Goal: Information Seeking & Learning: Learn about a topic

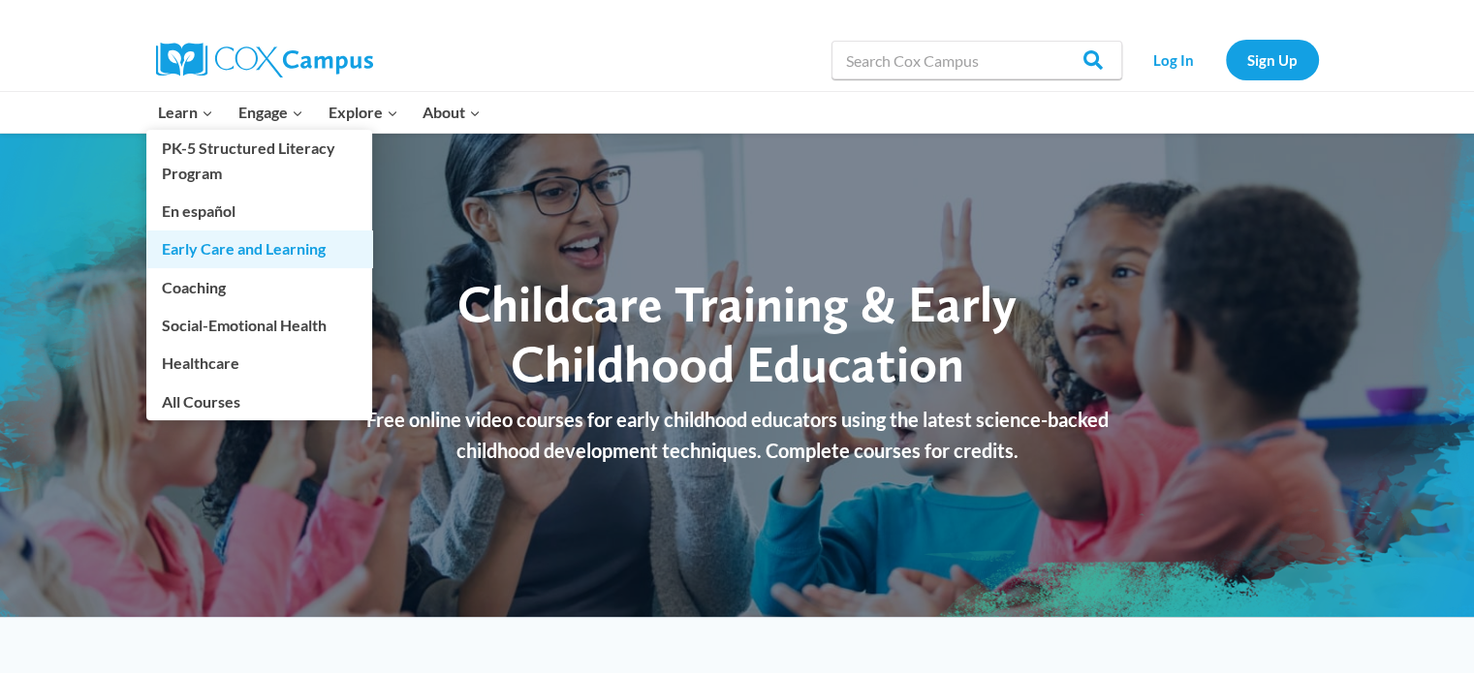
click at [252, 251] on link "Early Care and Learning" at bounding box center [259, 249] width 226 height 37
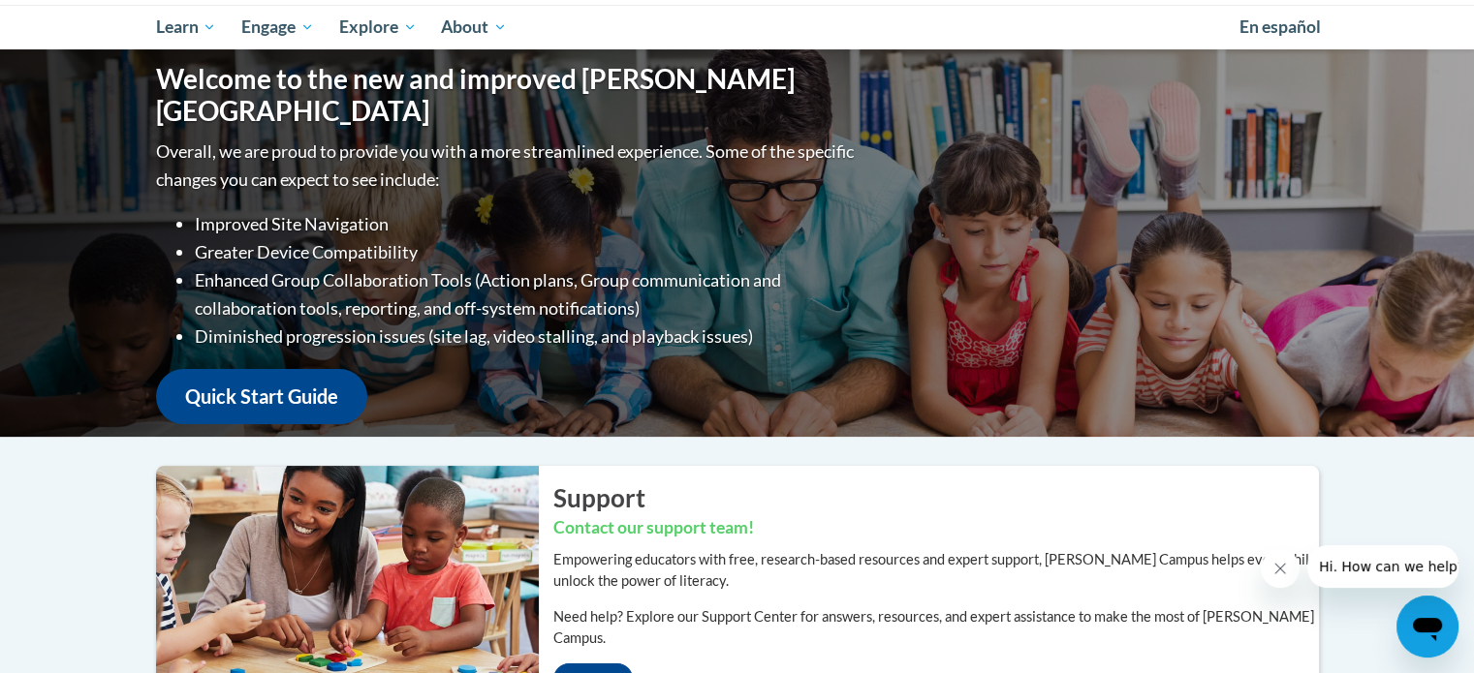
scroll to position [133, 0]
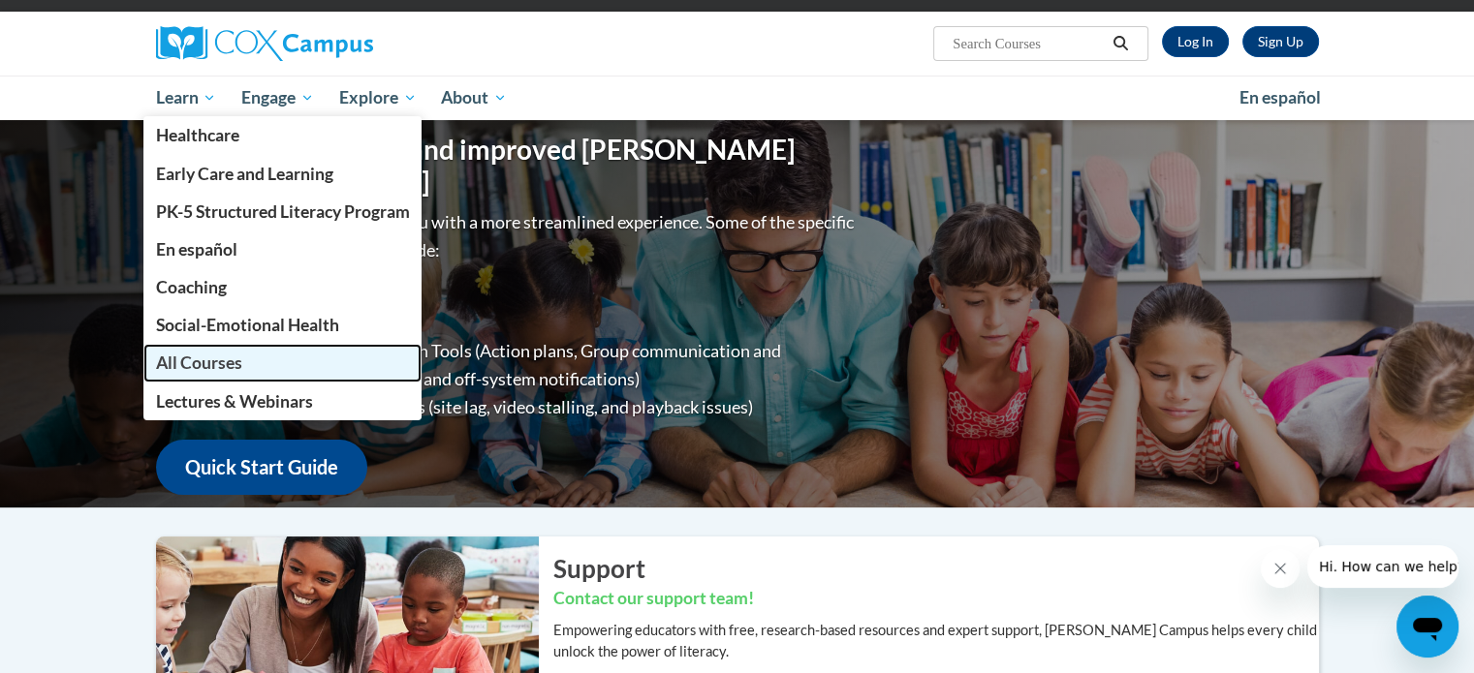
click at [243, 361] on link "All Courses" at bounding box center [282, 363] width 279 height 38
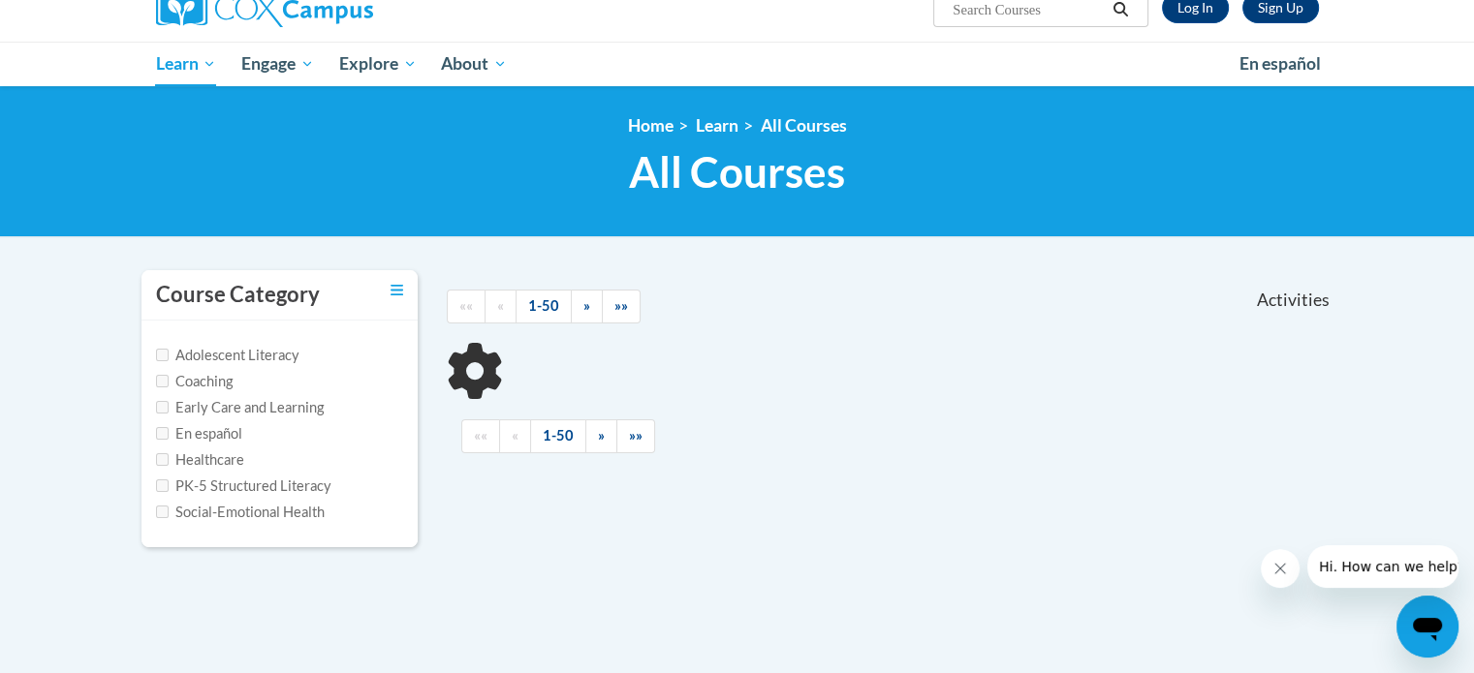
scroll to position [194, 0]
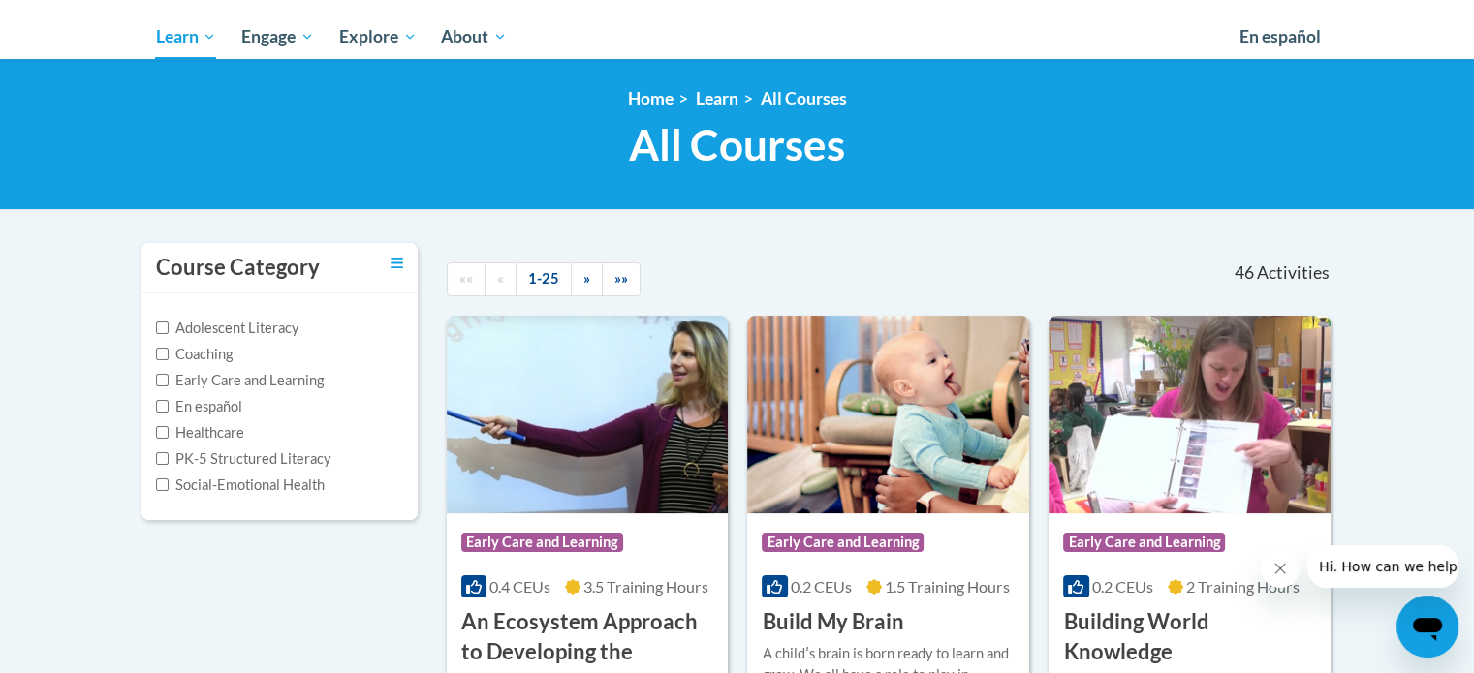
click at [274, 374] on label "Early Care and Learning" at bounding box center [240, 380] width 168 height 21
click at [169, 374] on input "Early Care and Learning" at bounding box center [162, 380] width 13 height 13
checkbox input "true"
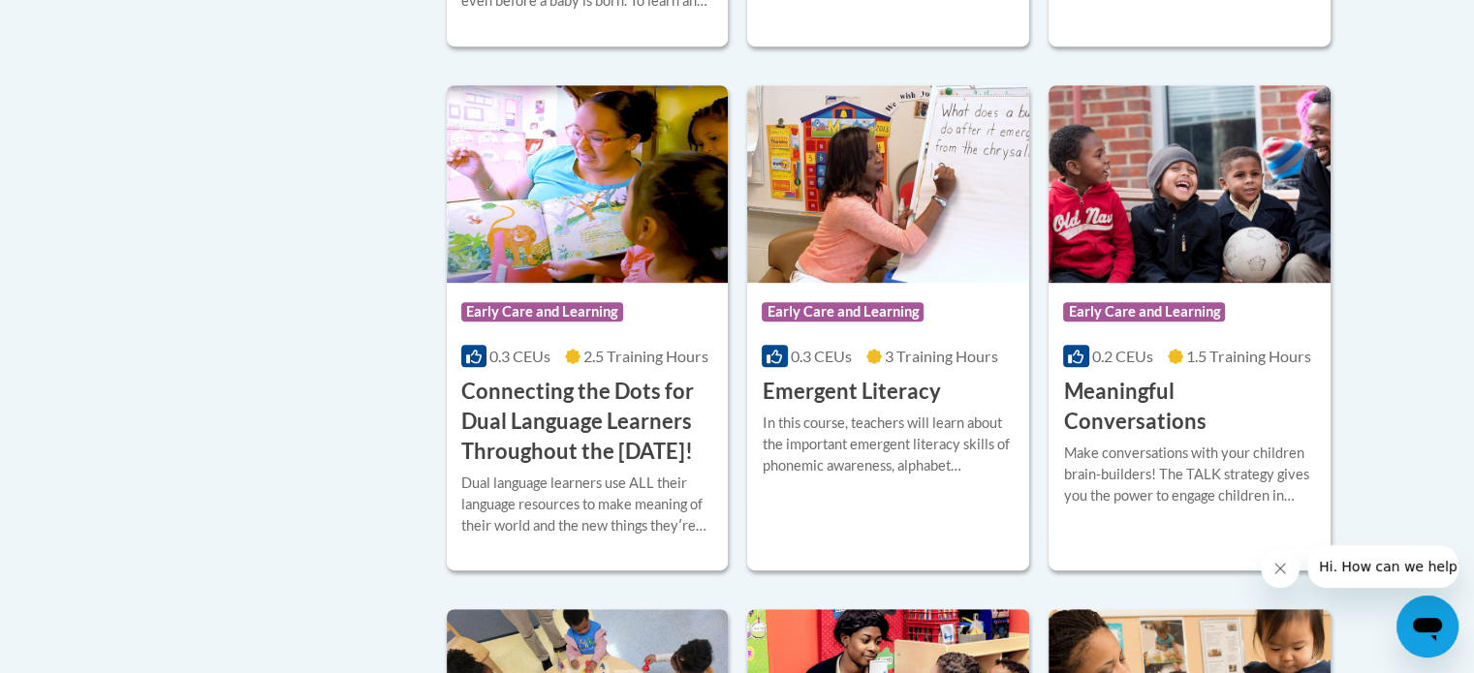
scroll to position [969, 0]
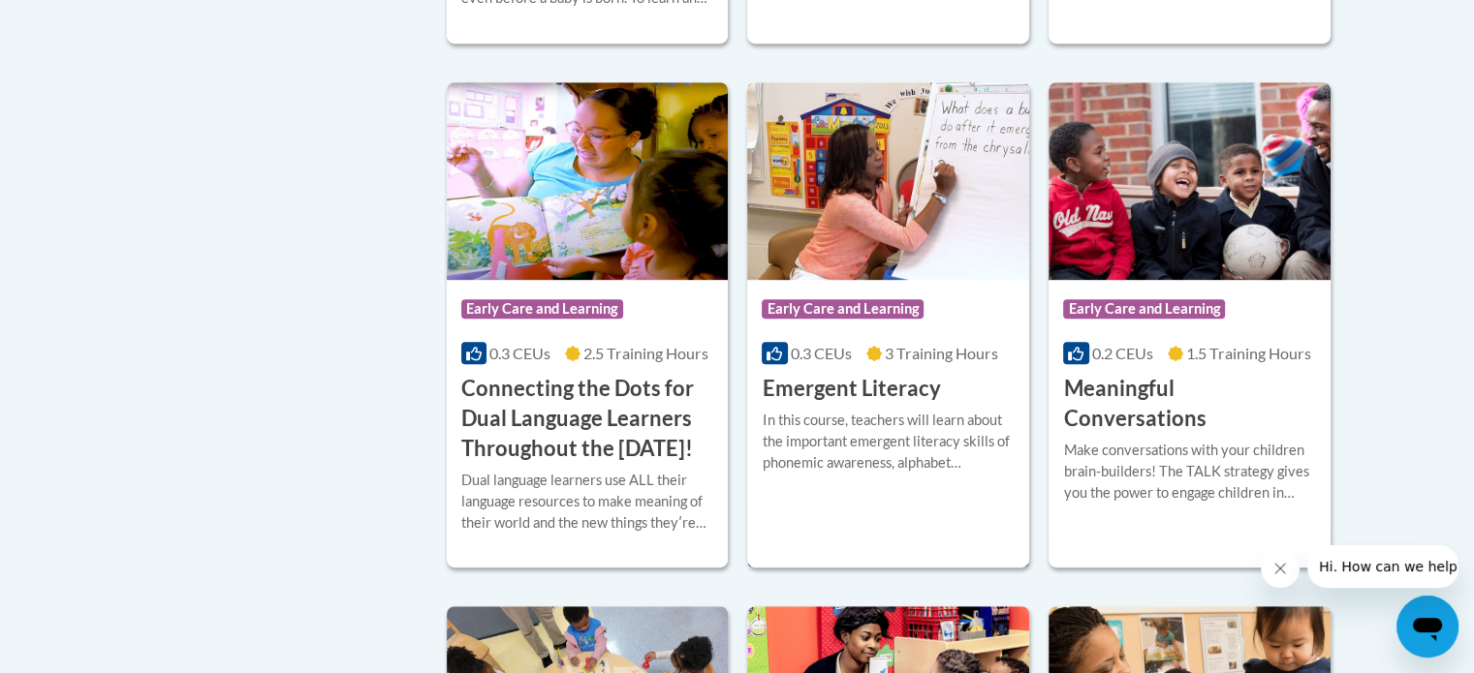
click at [835, 391] on h3 "Emergent Literacy" at bounding box center [851, 389] width 178 height 30
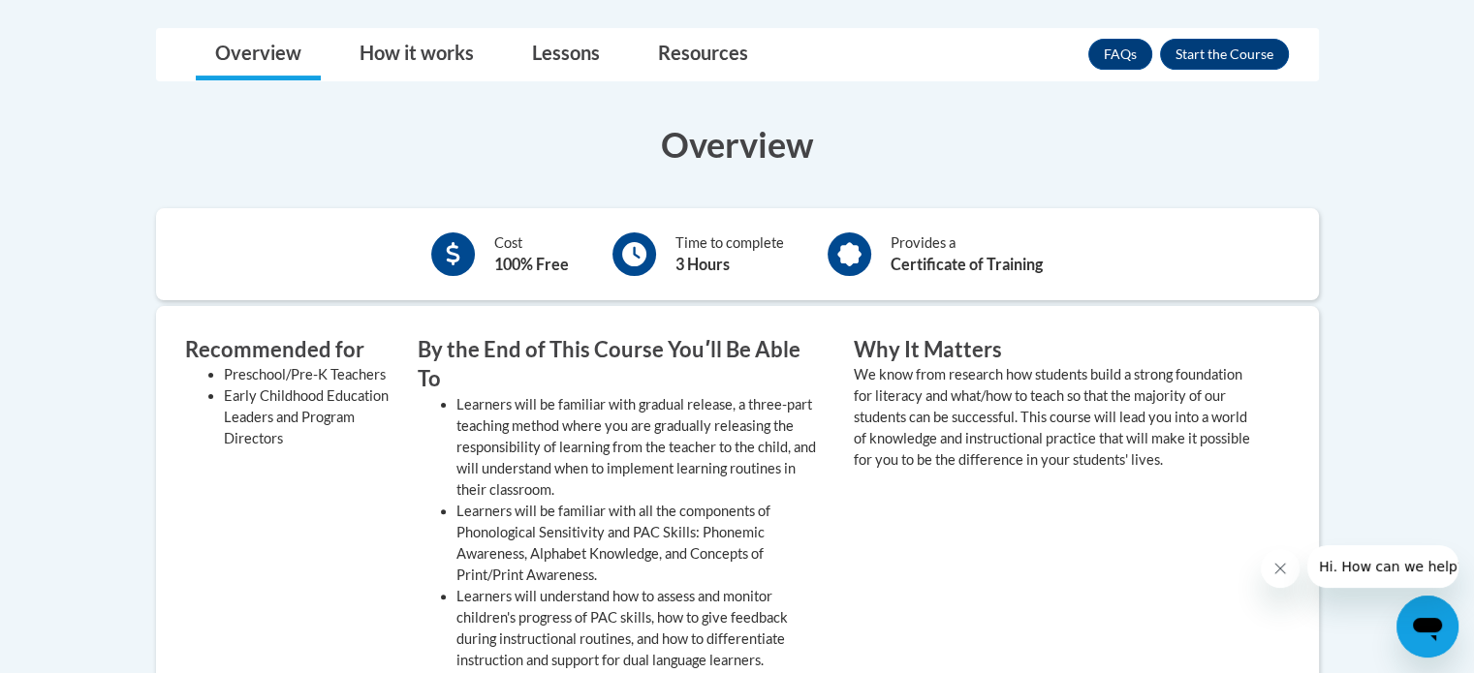
scroll to position [484, 0]
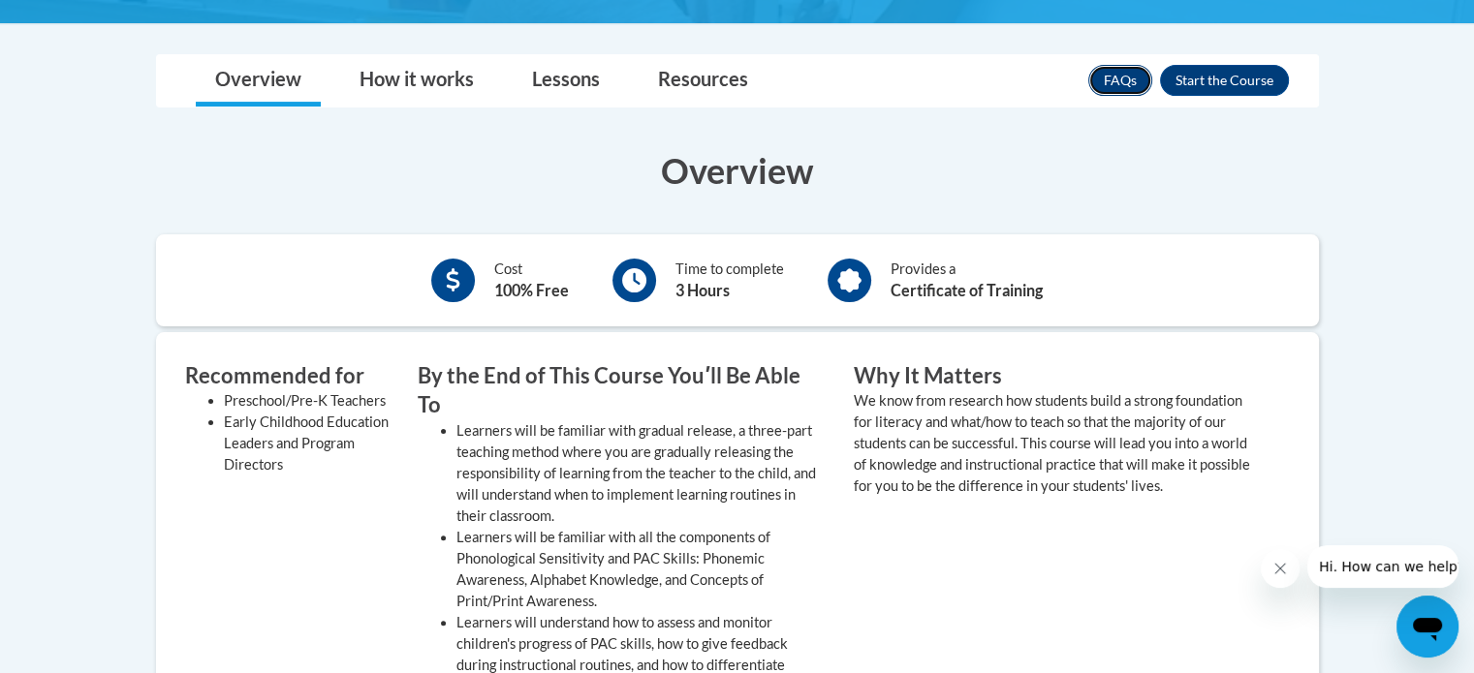
click at [1102, 78] on link "FAQs" at bounding box center [1120, 80] width 64 height 31
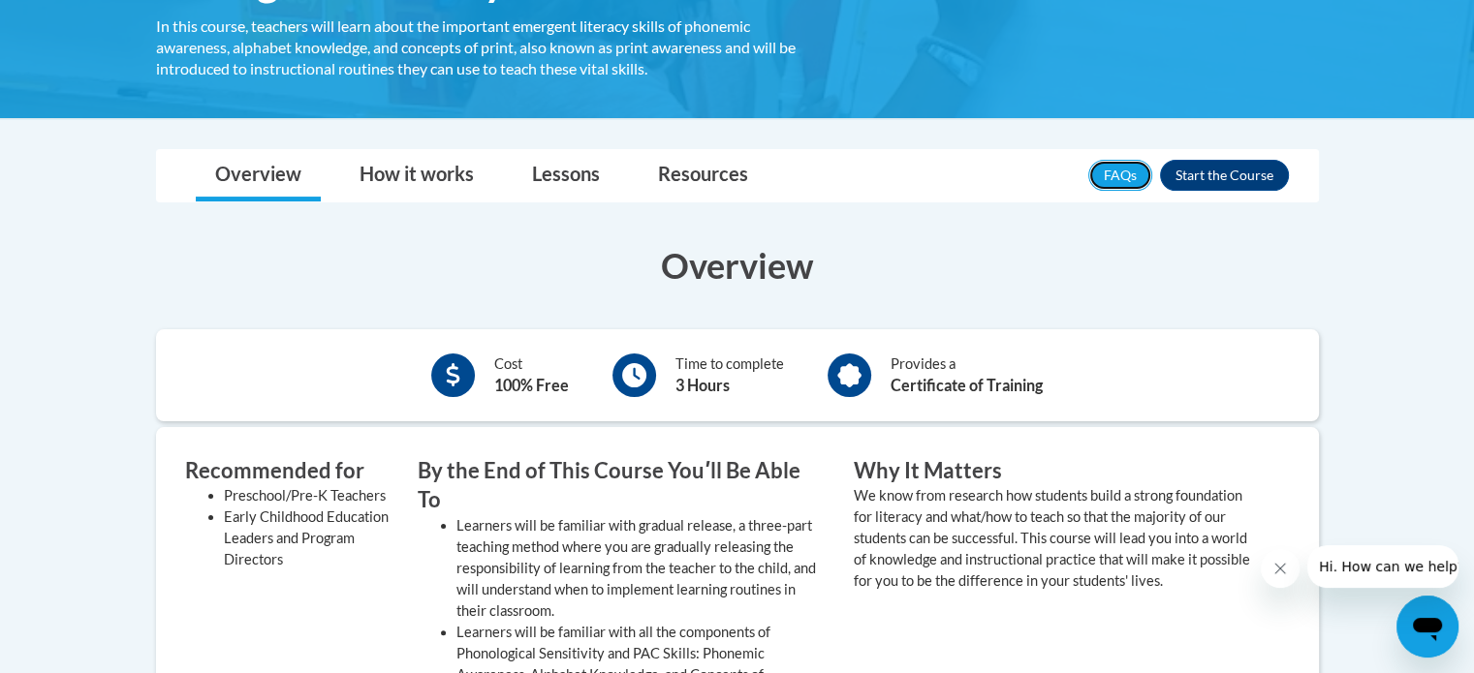
scroll to position [388, 0]
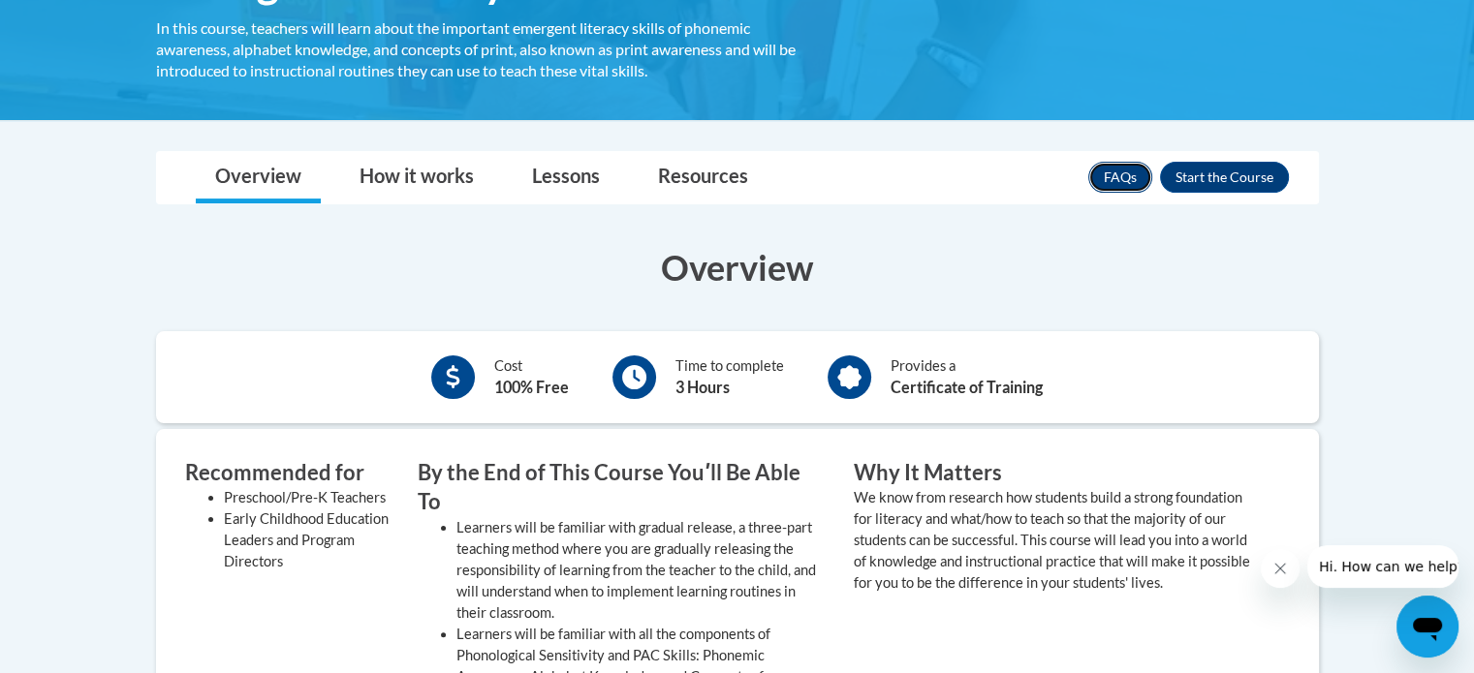
click at [1105, 172] on link "FAQs" at bounding box center [1120, 177] width 64 height 31
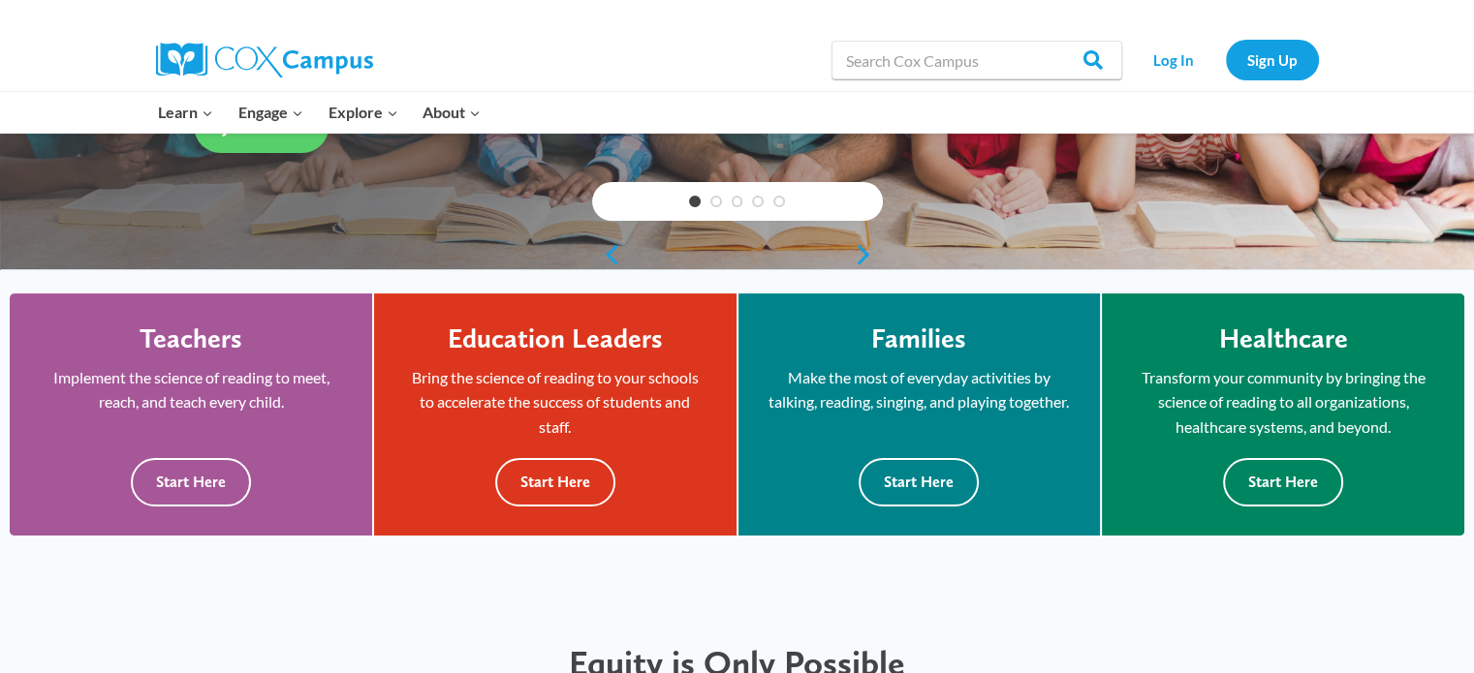
scroll to position [484, 0]
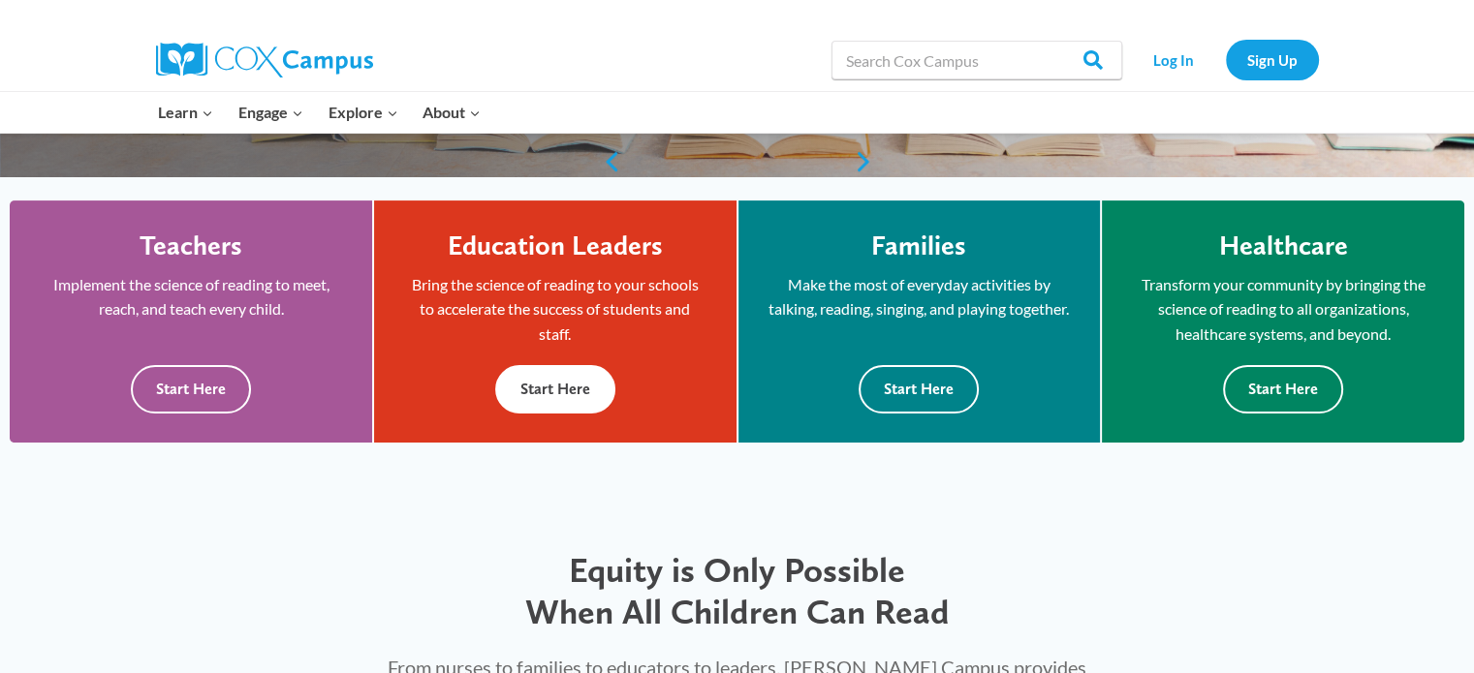
click at [579, 406] on button "Start Here" at bounding box center [555, 388] width 120 height 47
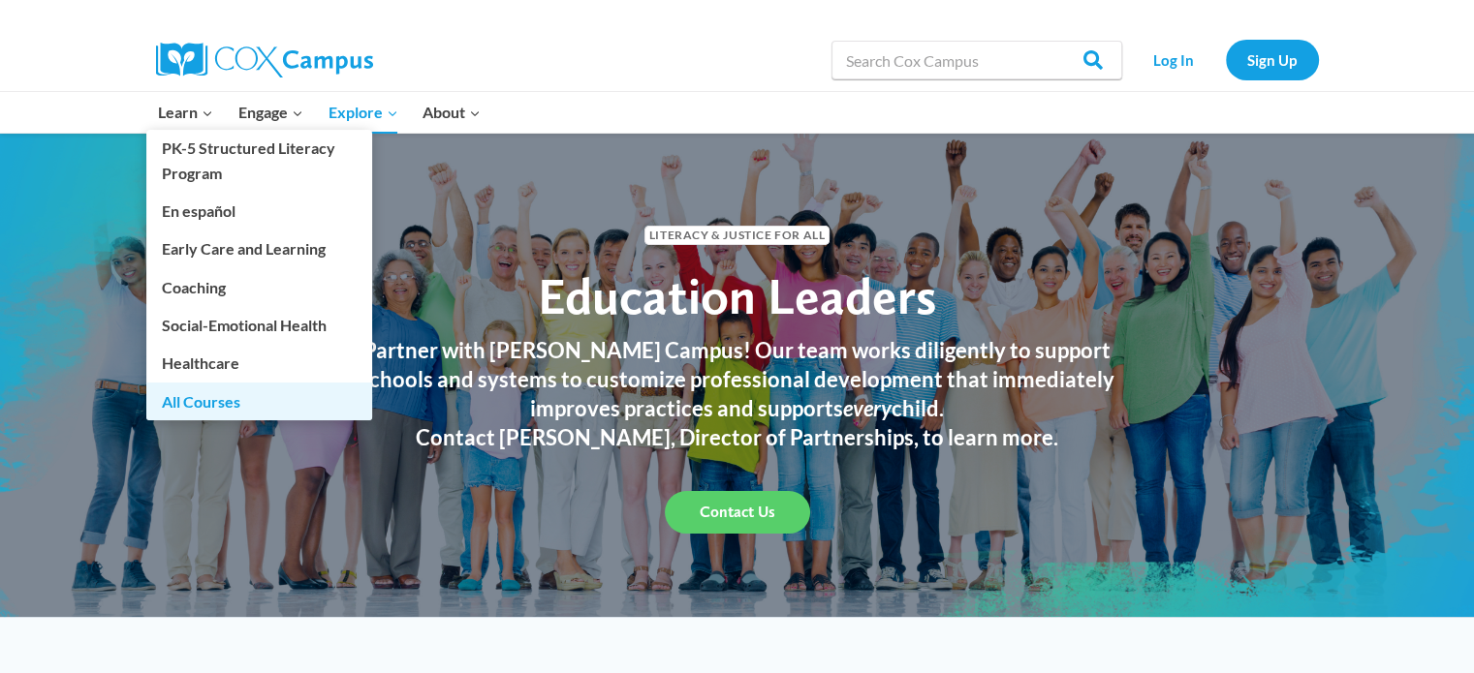
click at [202, 398] on link "All Courses" at bounding box center [259, 401] width 226 height 37
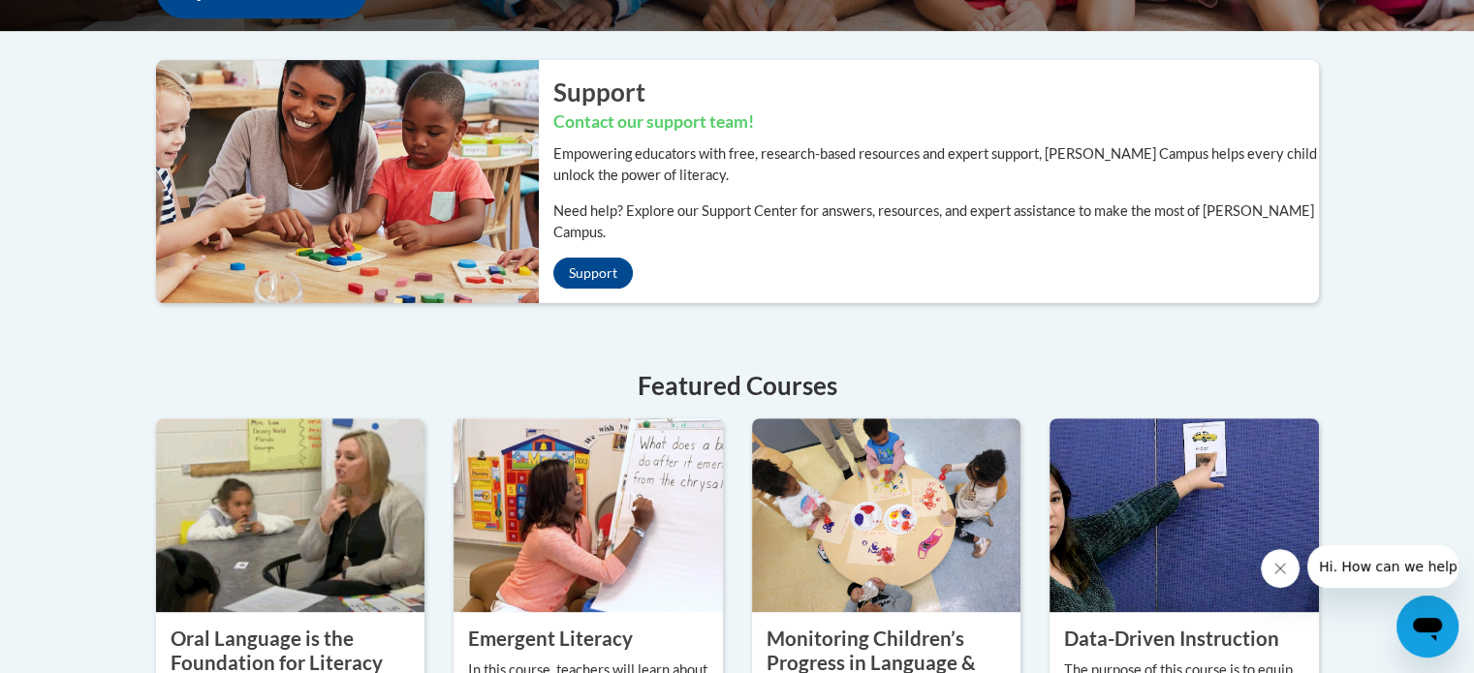
scroll to position [969, 0]
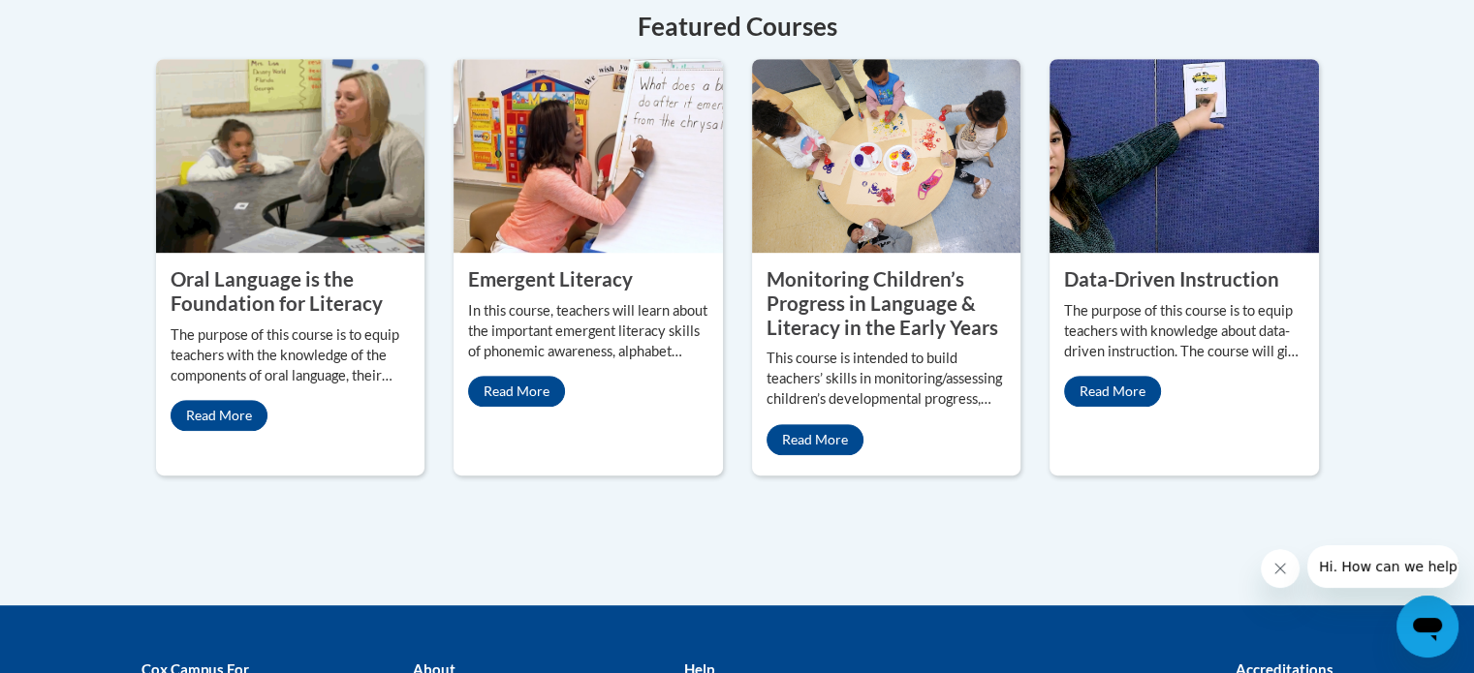
click at [1437, 622] on icon "Open messaging window" at bounding box center [1427, 629] width 29 height 23
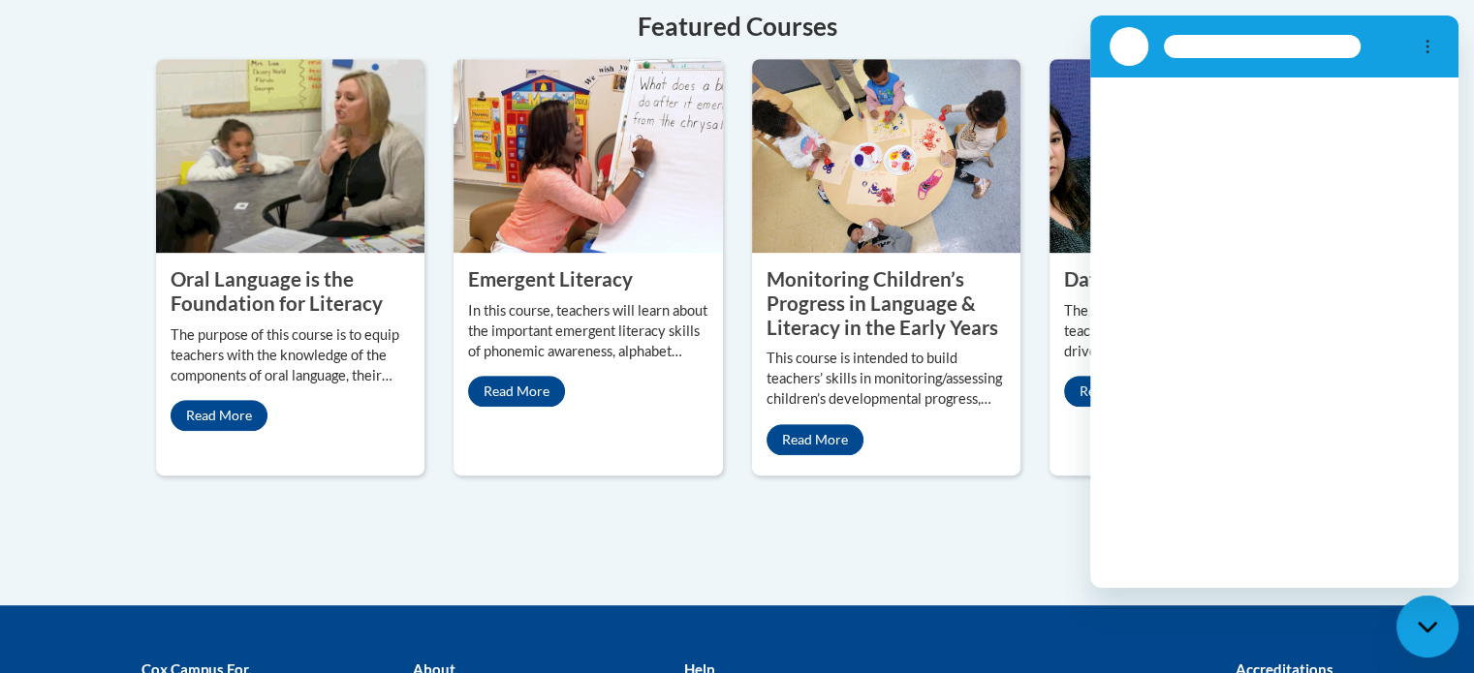
scroll to position [0, 0]
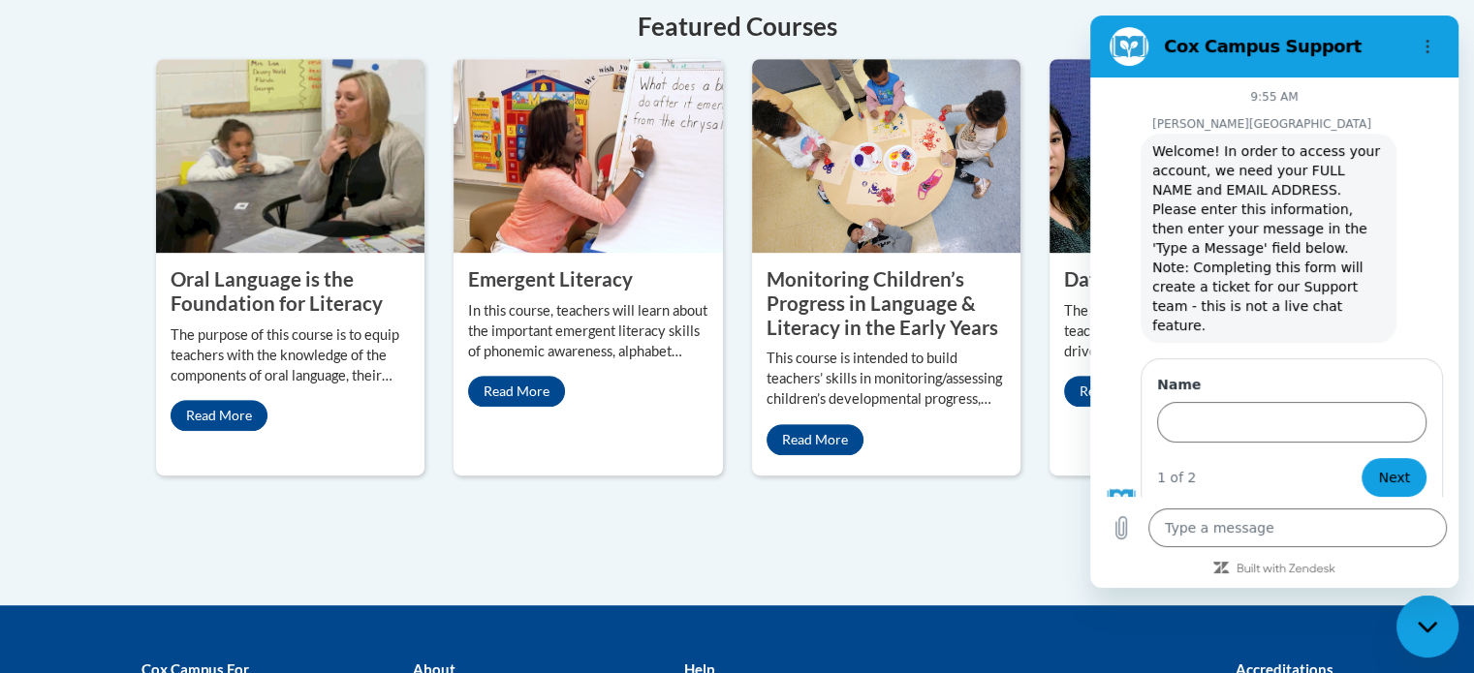
click at [1255, 8] on h4 "Featured Courses" at bounding box center [737, 27] width 1163 height 38
click at [1424, 617] on div "Close messaging window" at bounding box center [1427, 627] width 58 height 58
type textarea "x"
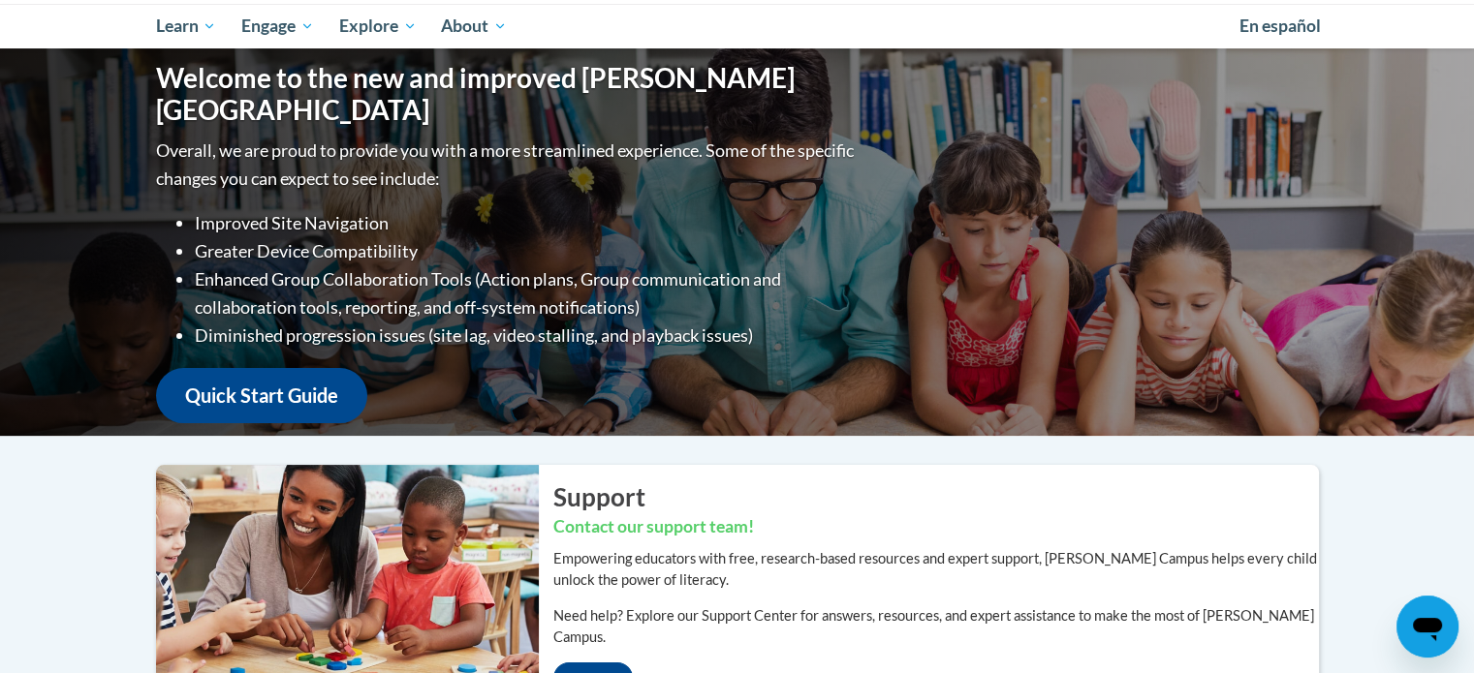
scroll to position [97, 0]
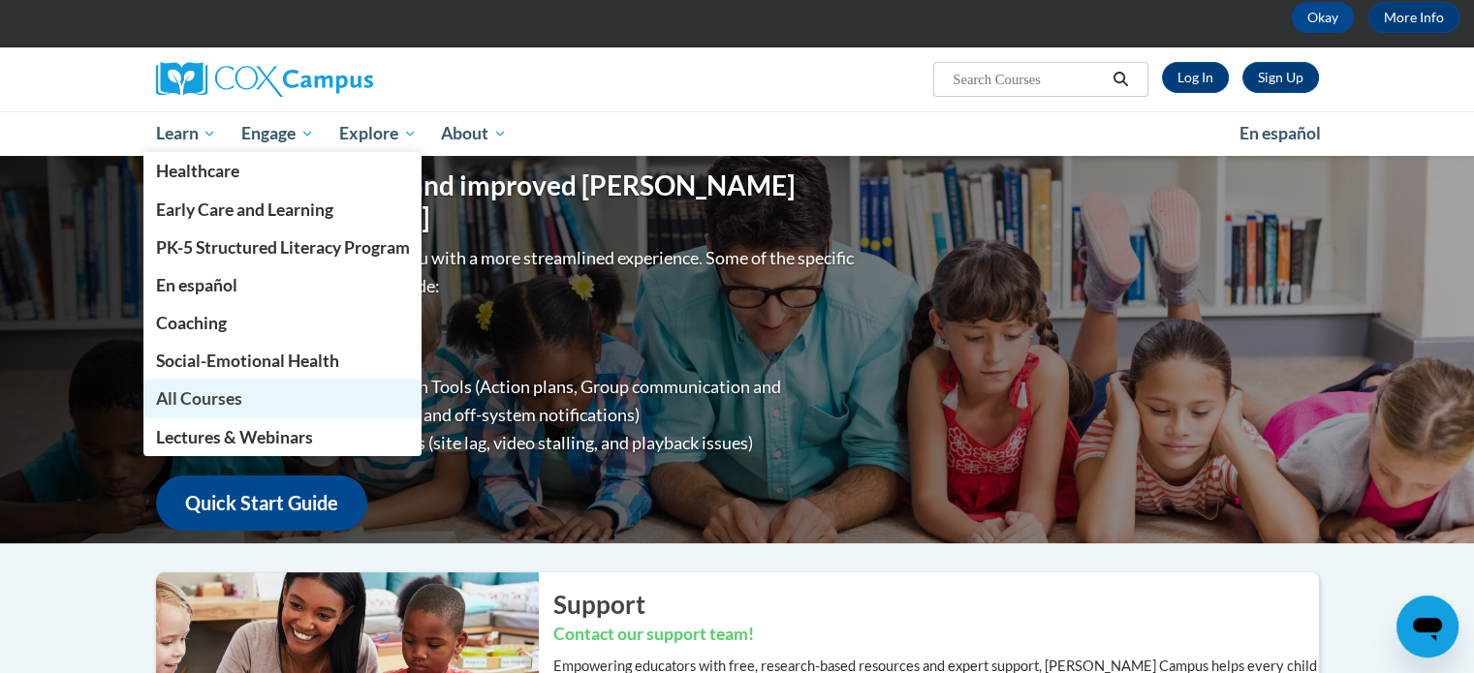
click at [205, 386] on link "All Courses" at bounding box center [282, 399] width 279 height 38
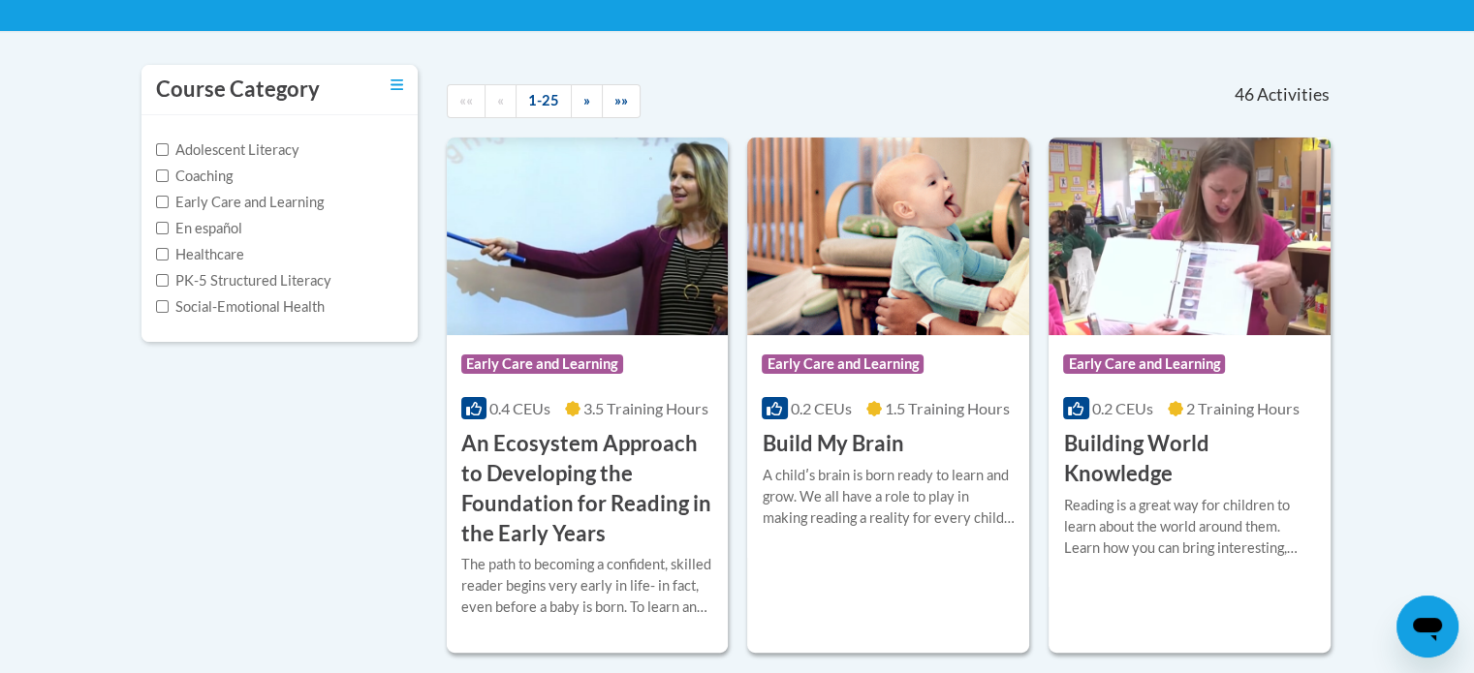
scroll to position [388, 0]
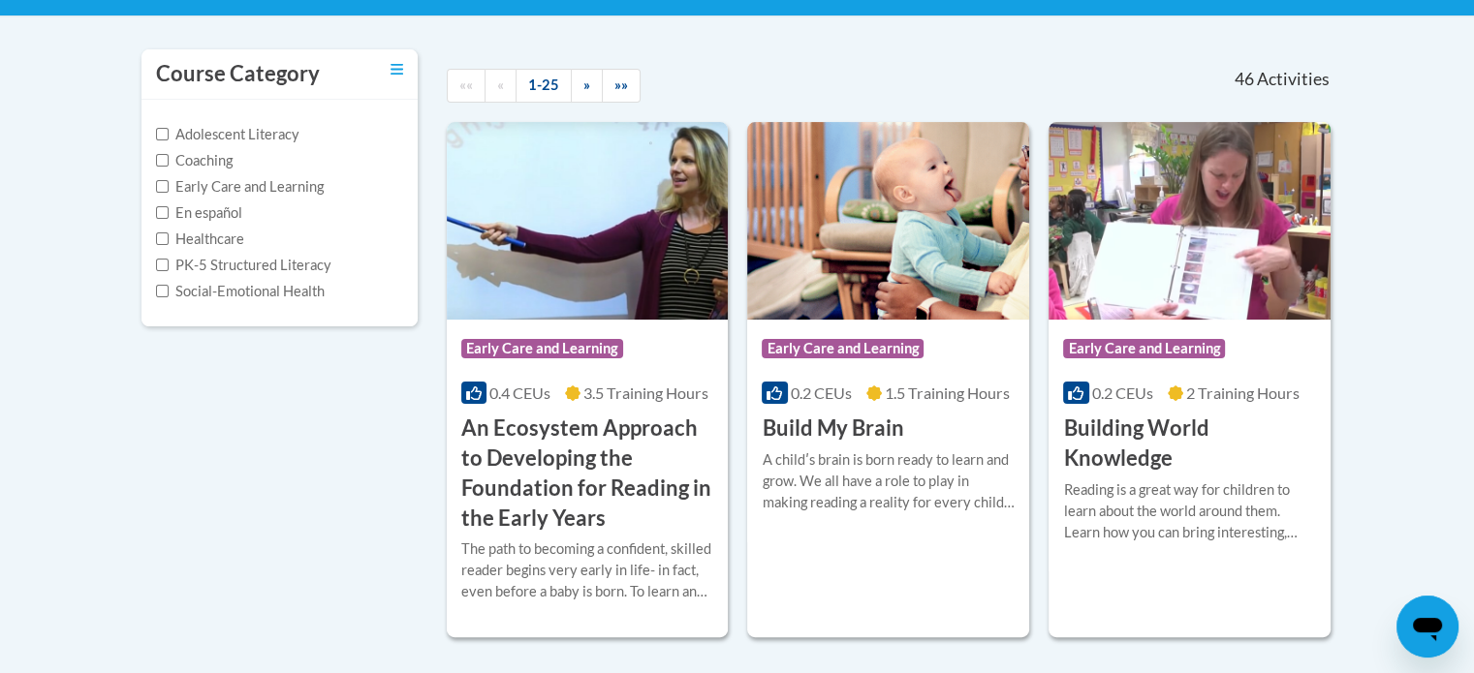
click at [196, 185] on label "Early Care and Learning" at bounding box center [240, 186] width 168 height 21
click at [169, 185] on input "Early Care and Learning" at bounding box center [162, 186] width 13 height 13
checkbox input "true"
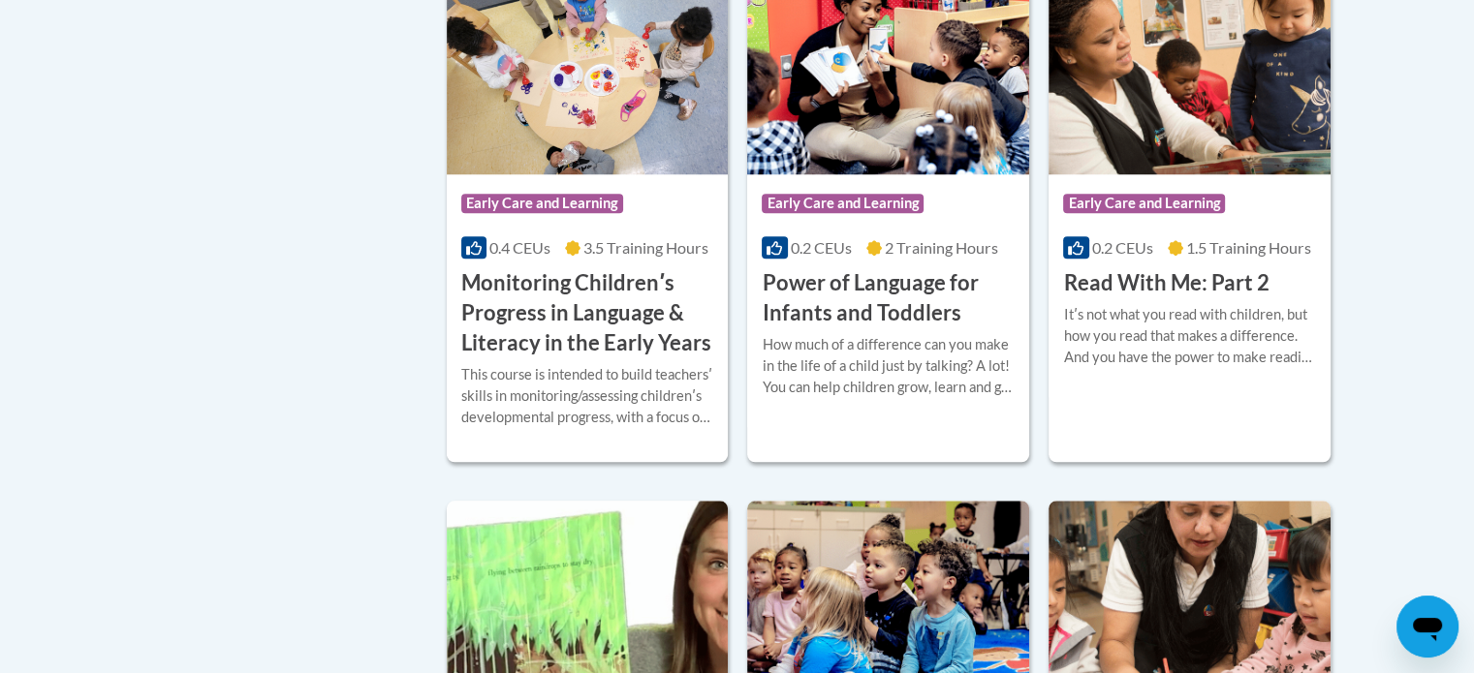
scroll to position [1647, 0]
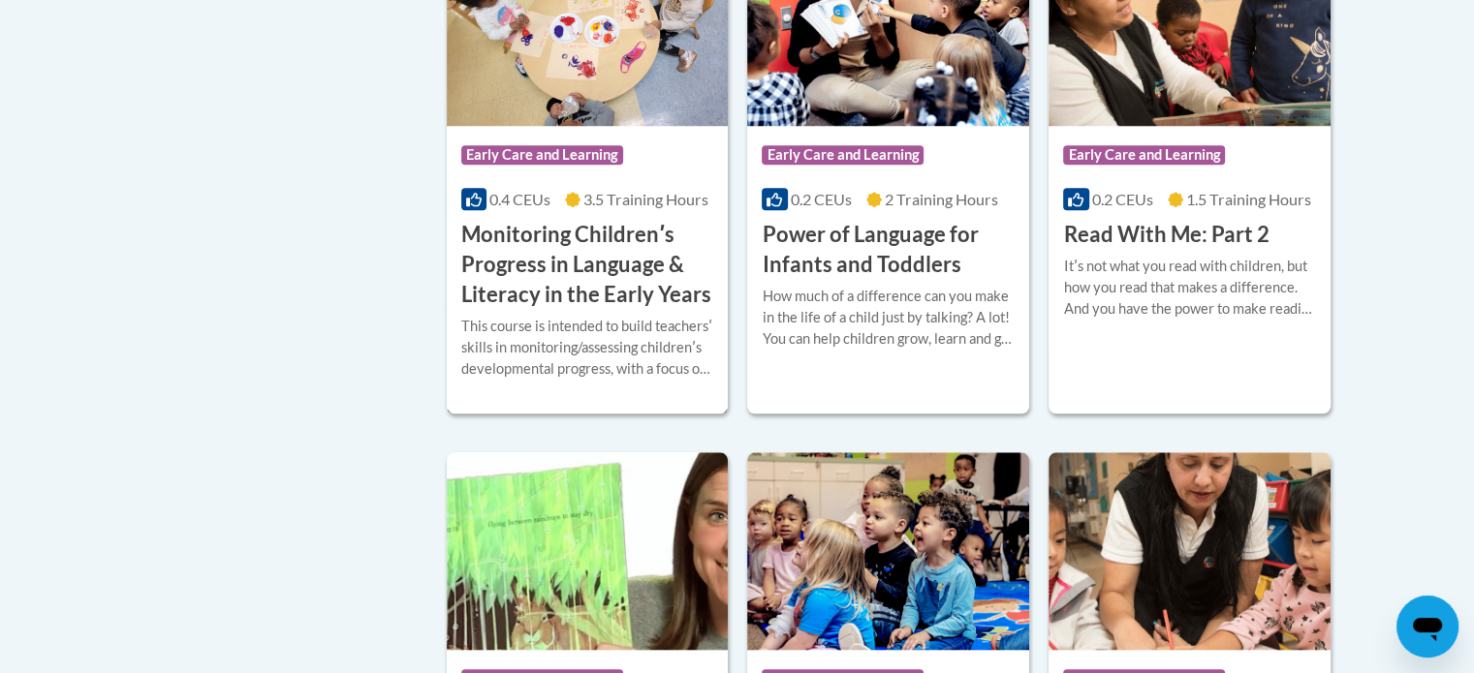
click at [716, 126] on img at bounding box center [588, 27] width 282 height 198
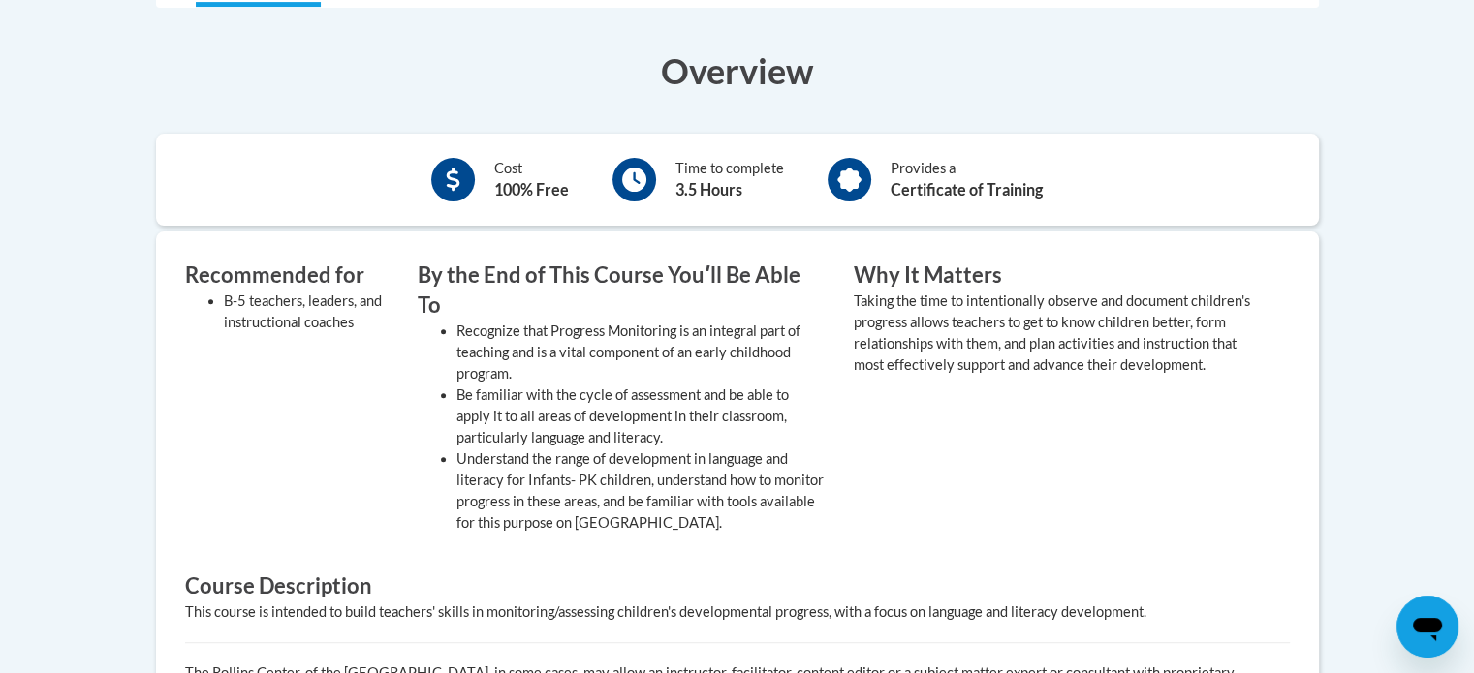
scroll to position [678, 0]
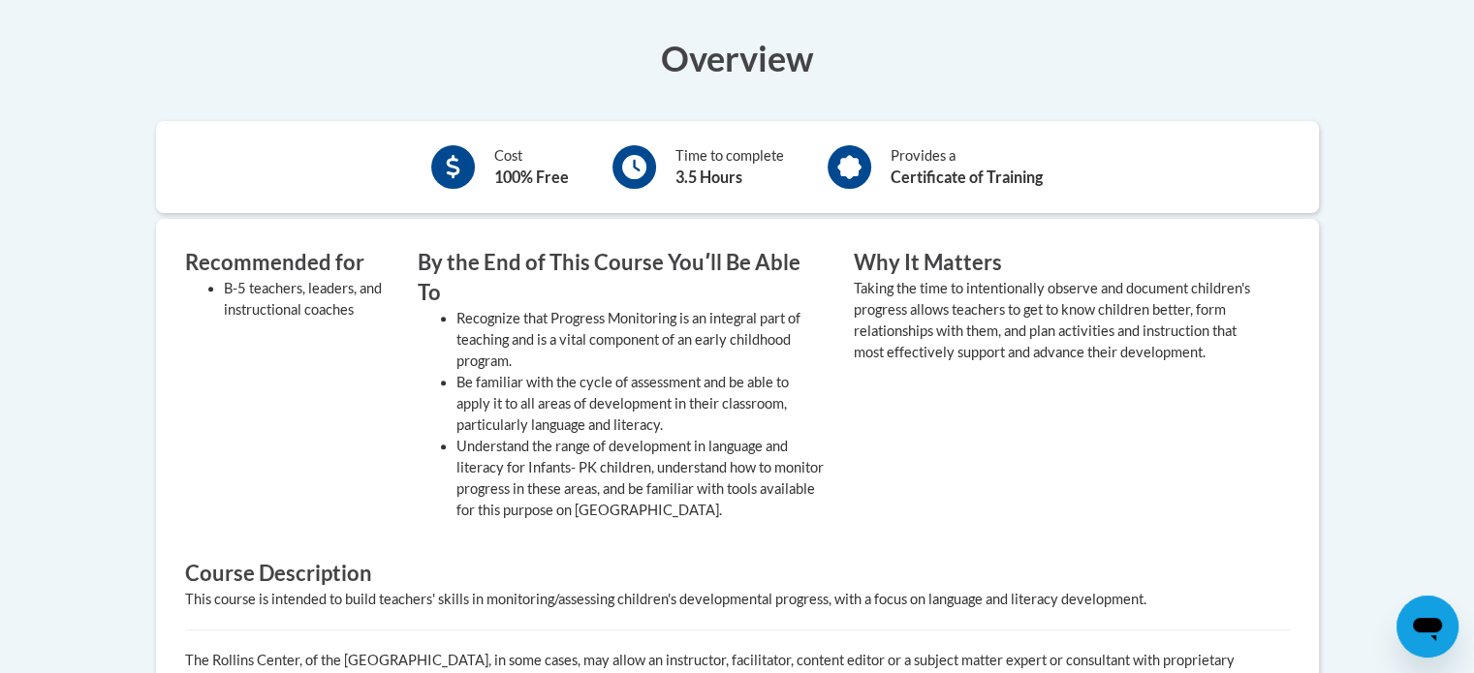
click at [853, 163] on icon at bounding box center [849, 167] width 24 height 24
click at [946, 186] on div "Provides a Certificate of Training" at bounding box center [966, 167] width 152 height 44
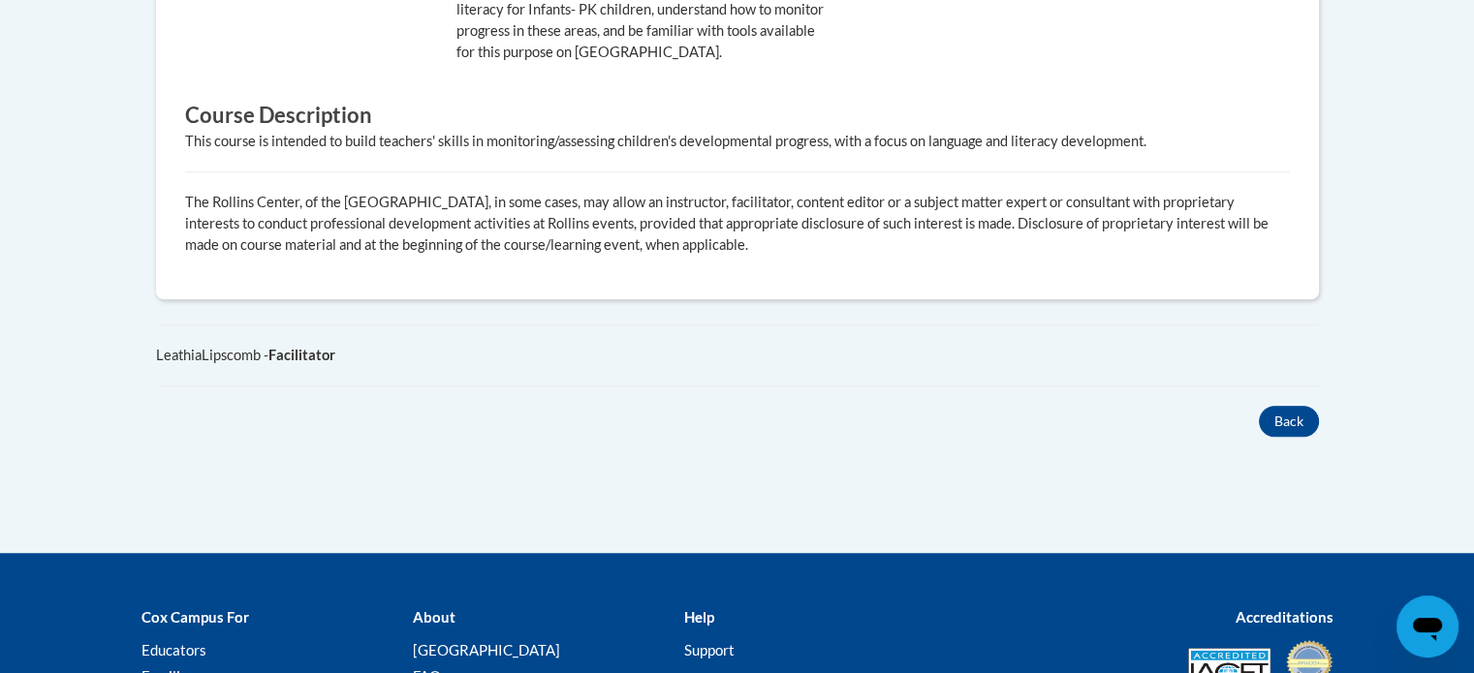
scroll to position [1303, 0]
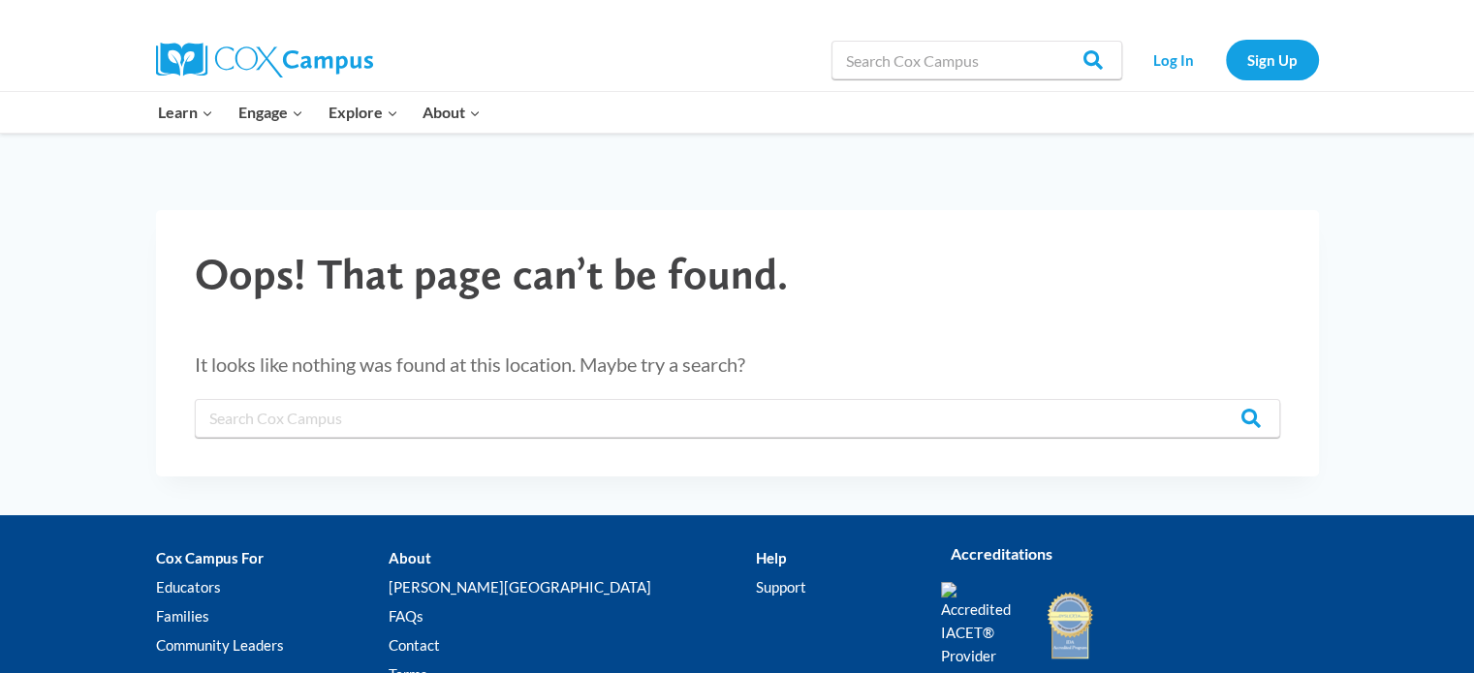
click at [320, 41] on div at bounding box center [264, 60] width 217 height 62
click at [320, 60] on img at bounding box center [264, 60] width 217 height 35
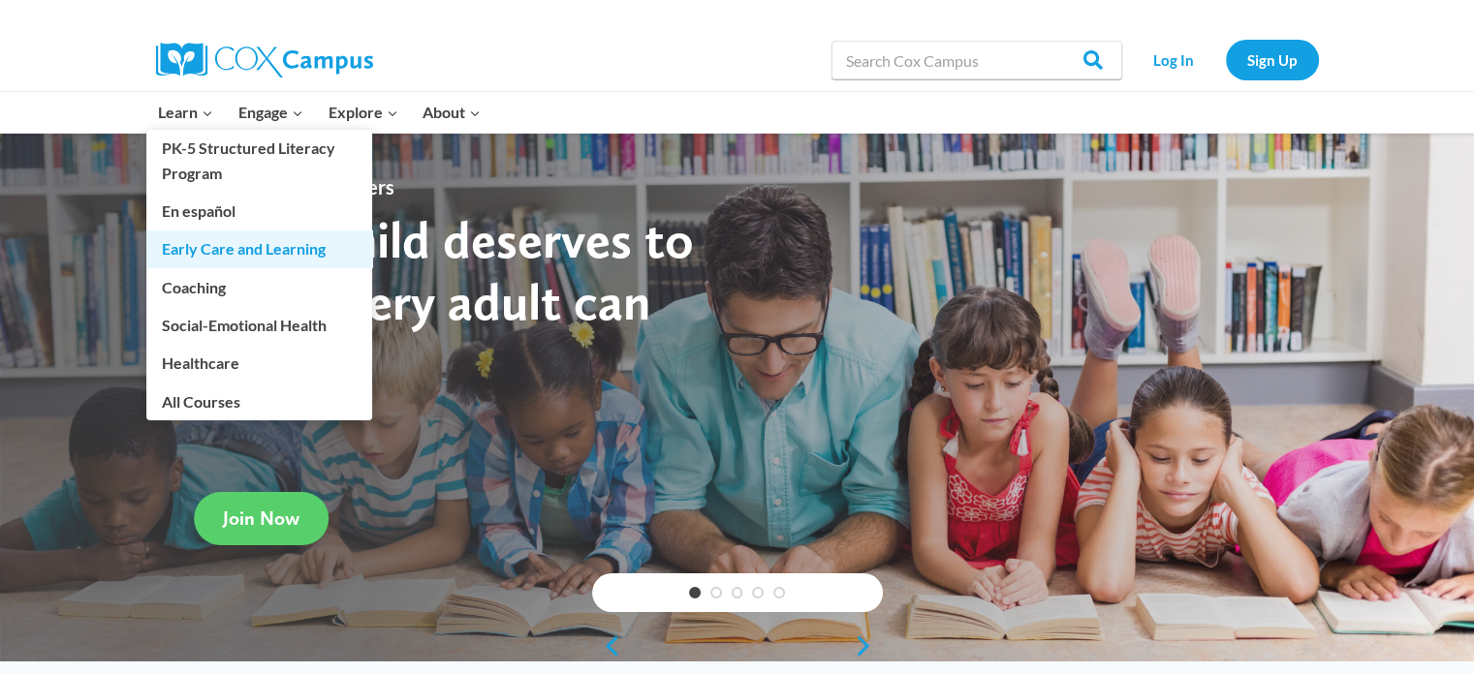
click at [267, 264] on link "Early Care and Learning" at bounding box center [259, 249] width 226 height 37
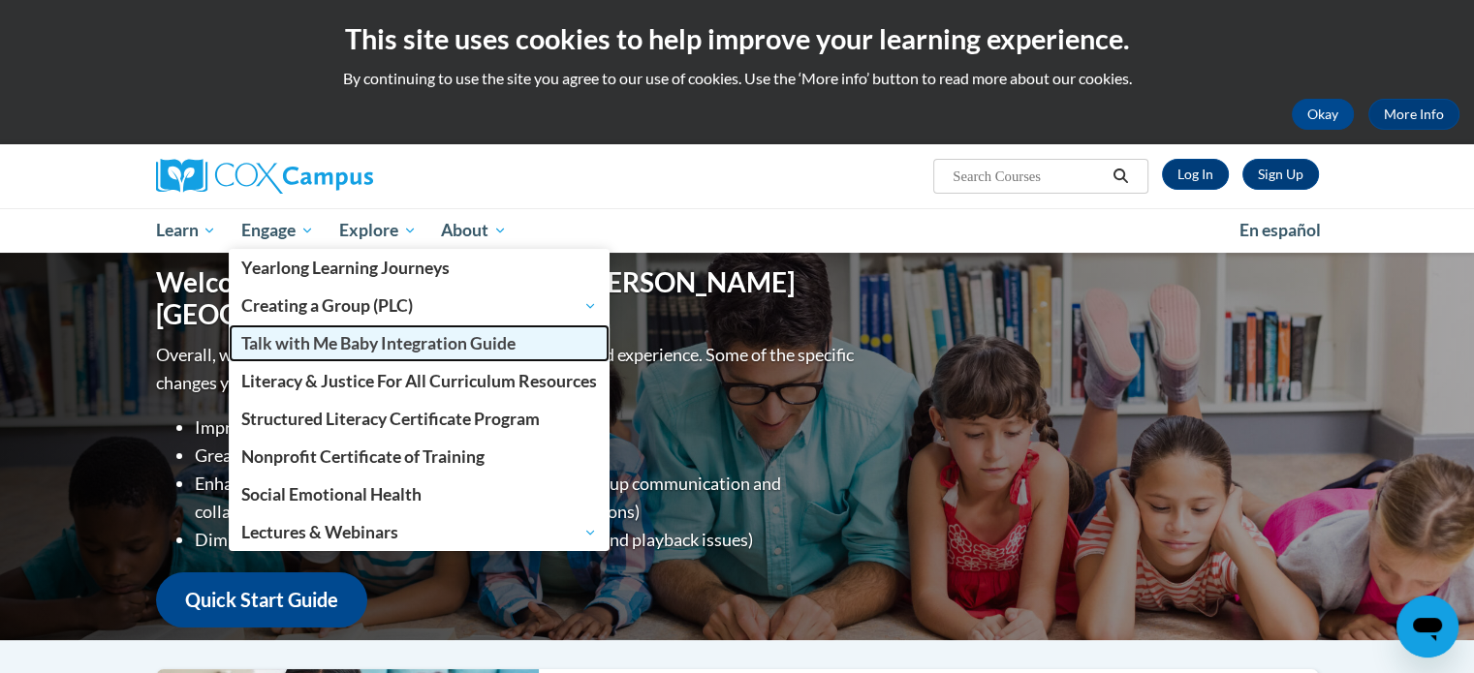
click at [334, 348] on span "Talk with Me Baby Integration Guide" at bounding box center [378, 343] width 274 height 20
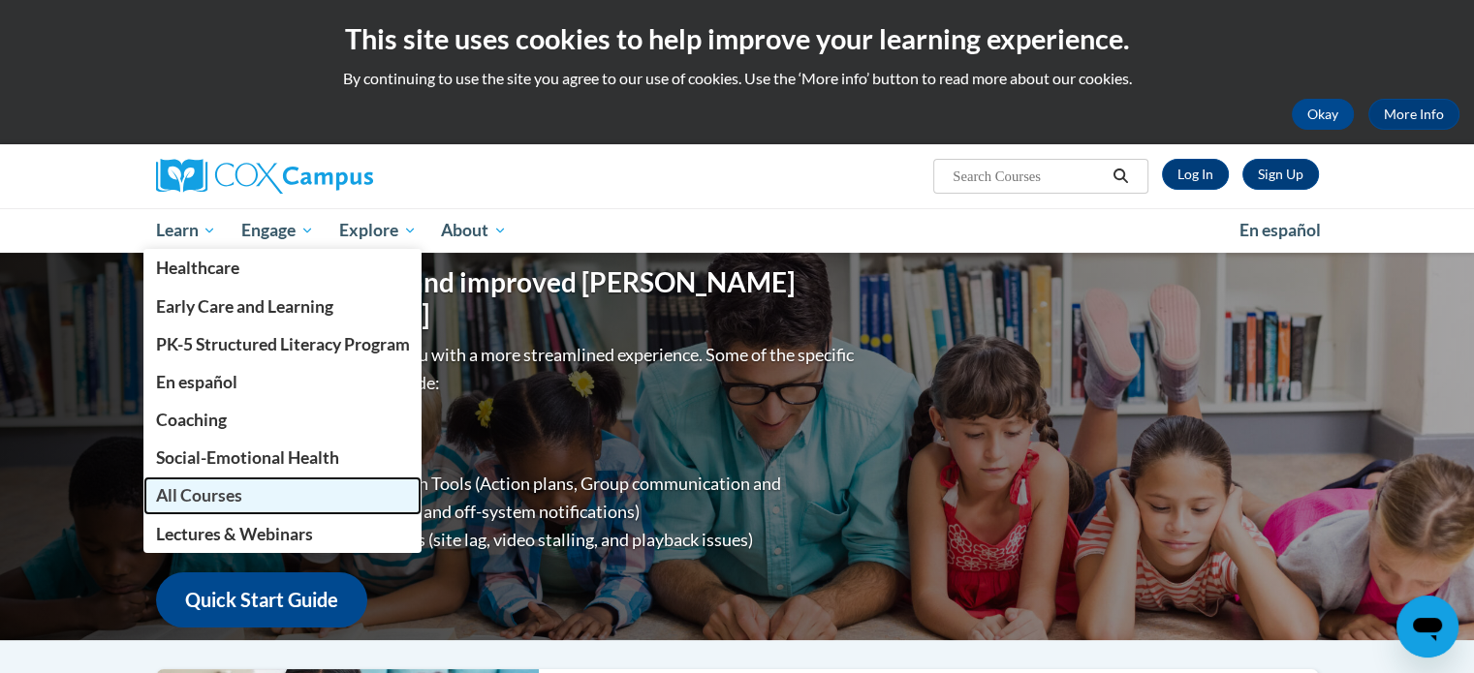
click at [236, 506] on span "All Courses" at bounding box center [198, 495] width 86 height 20
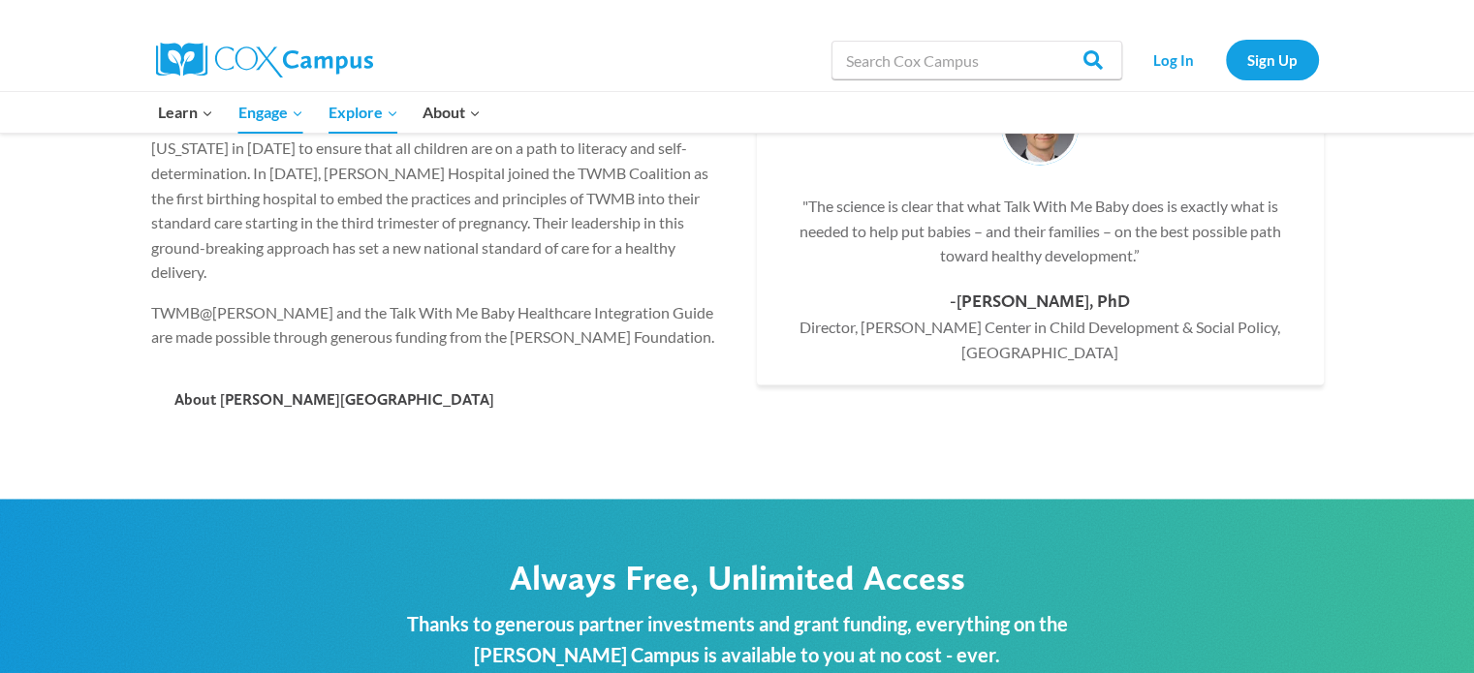
scroll to position [2907, 0]
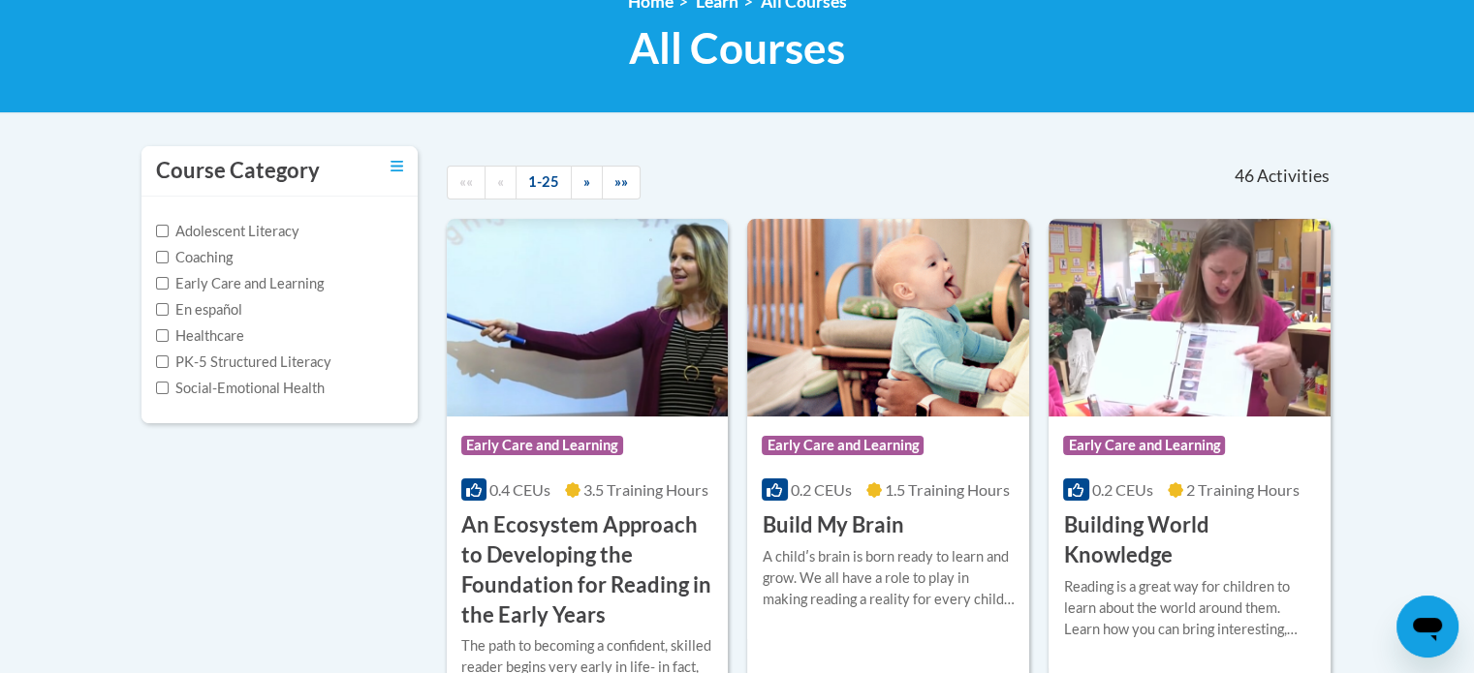
click at [258, 231] on label "Adolescent Literacy" at bounding box center [227, 231] width 143 height 21
click at [169, 231] on input "Adolescent Literacy" at bounding box center [162, 231] width 13 height 13
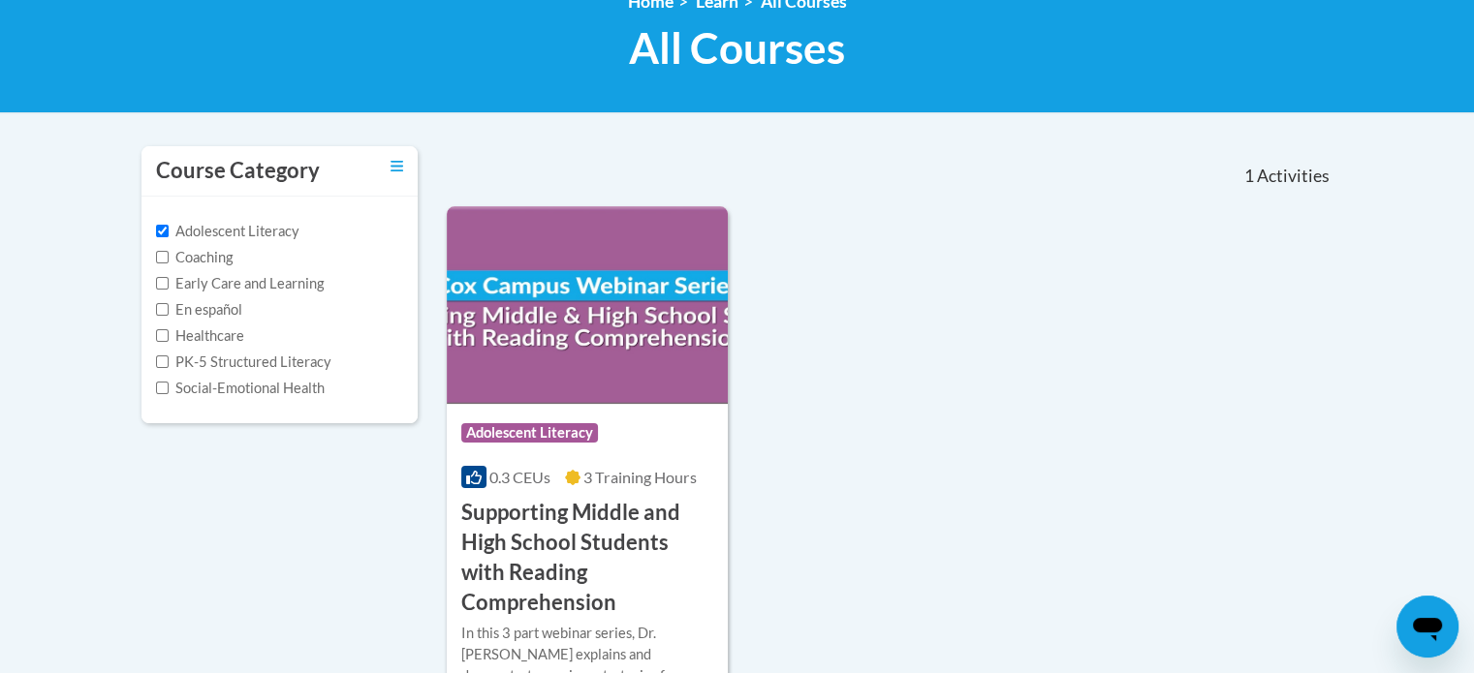
click at [258, 231] on label "Adolescent Literacy" at bounding box center [227, 231] width 143 height 21
click at [169, 231] on input "Adolescent Literacy" at bounding box center [162, 231] width 13 height 13
checkbox input "false"
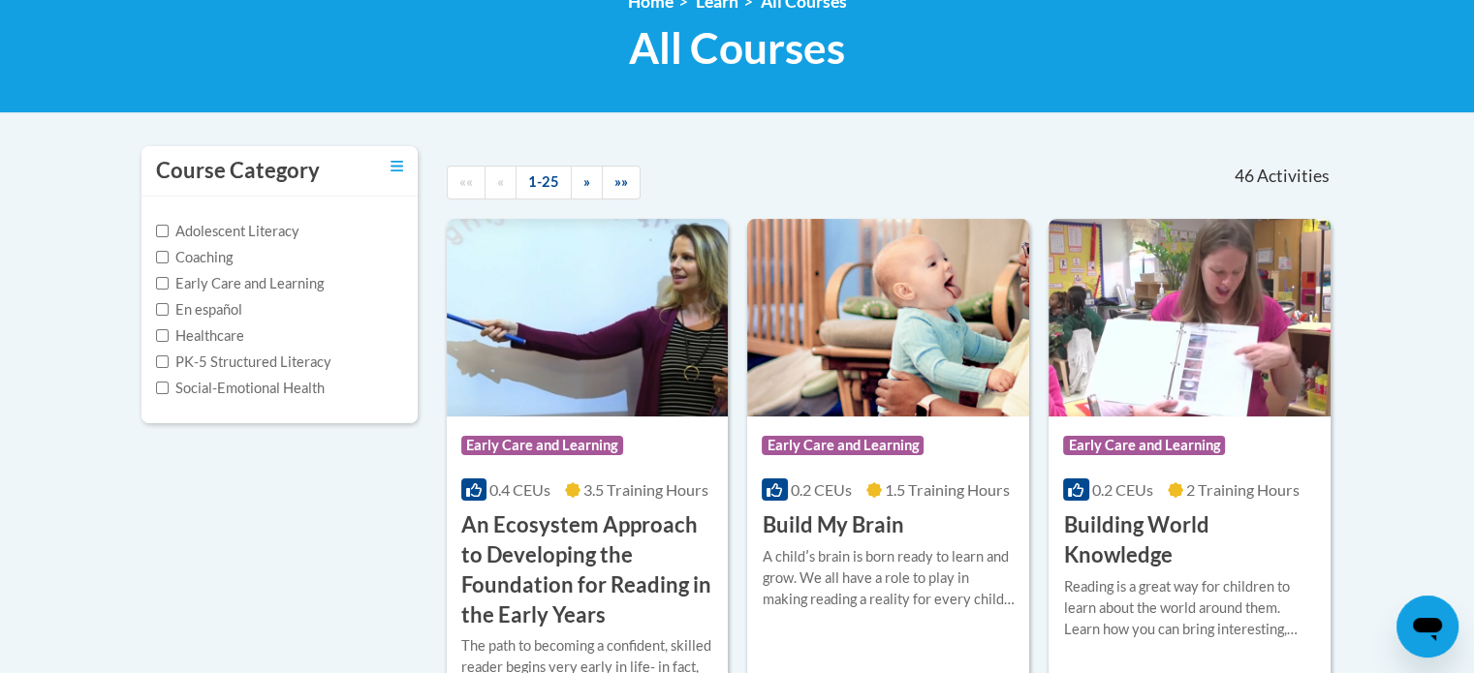
click at [270, 280] on label "Early Care and Learning" at bounding box center [240, 283] width 168 height 21
click at [169, 280] on input "Early Care and Learning" at bounding box center [162, 283] width 13 height 13
checkbox input "true"
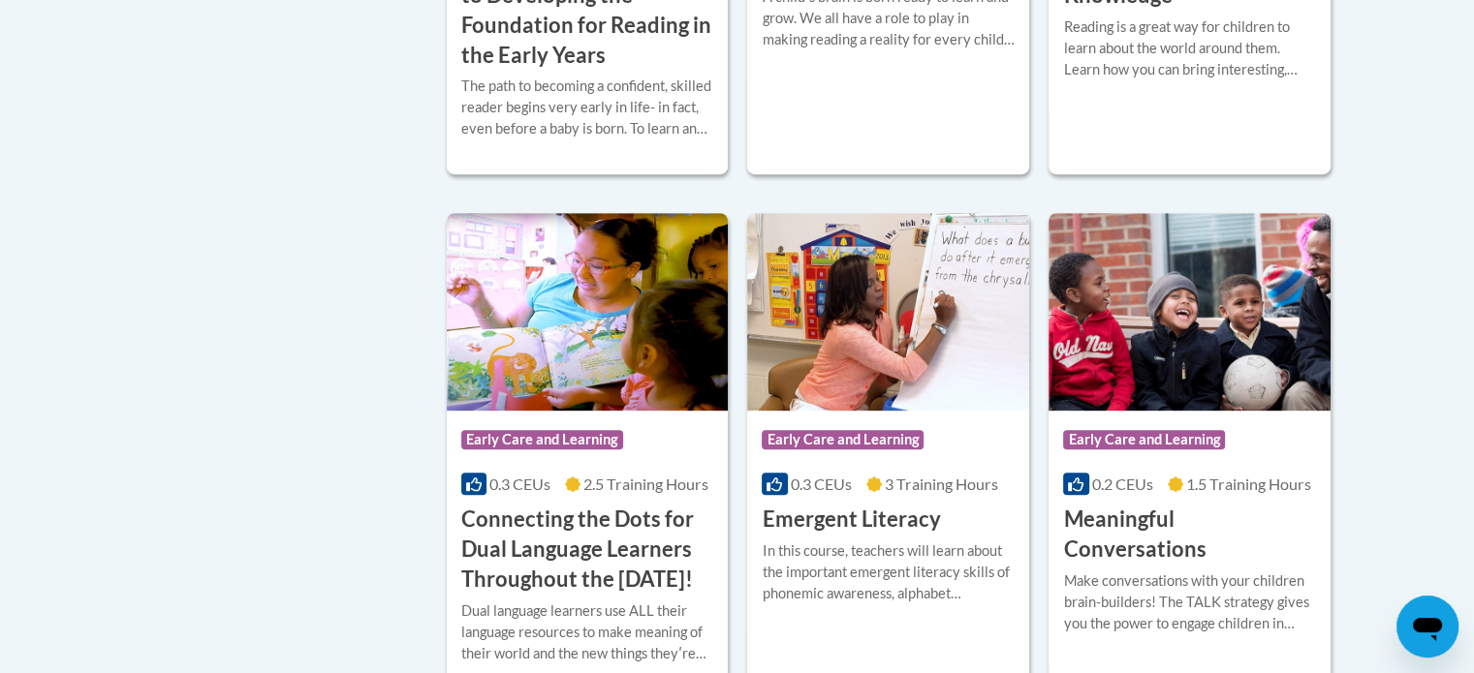
scroll to position [969, 0]
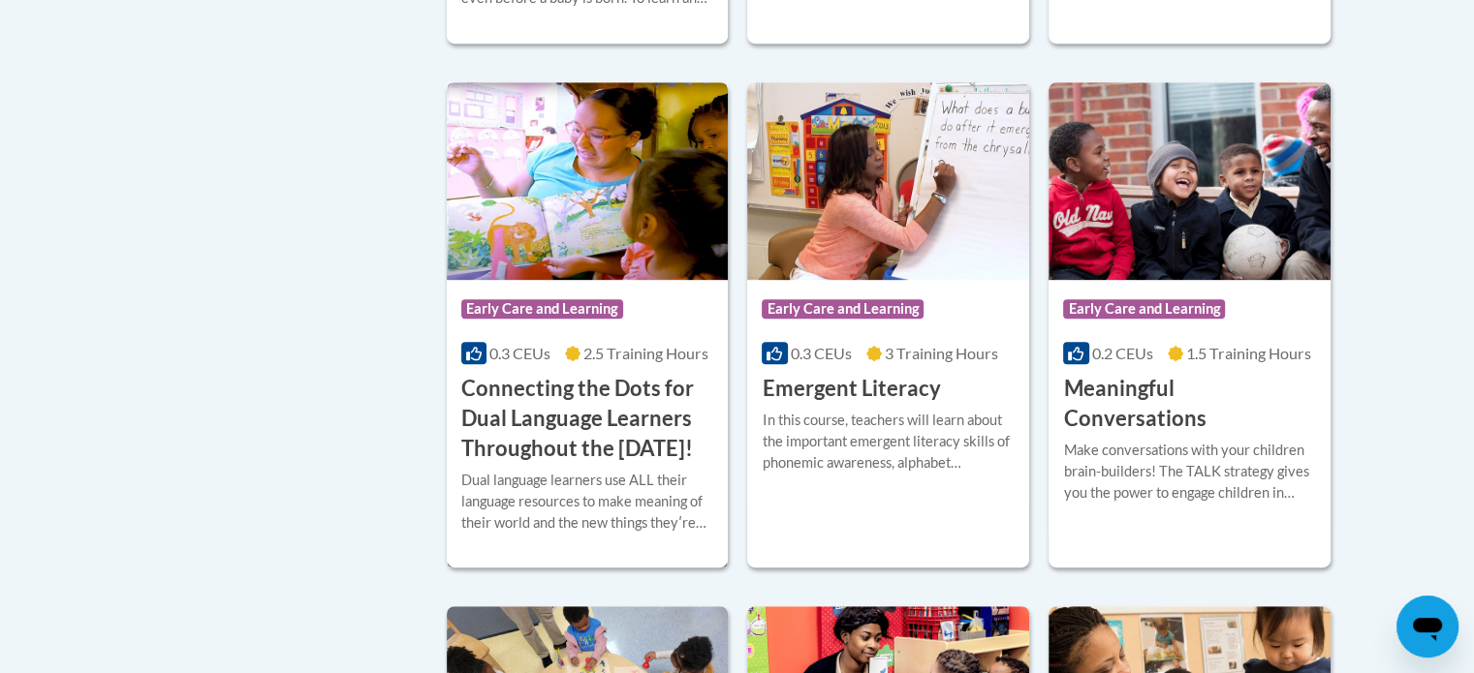
click at [600, 412] on h3 "Connecting the Dots for Dual Language Learners Throughout the Preschool Day!" at bounding box center [587, 418] width 253 height 89
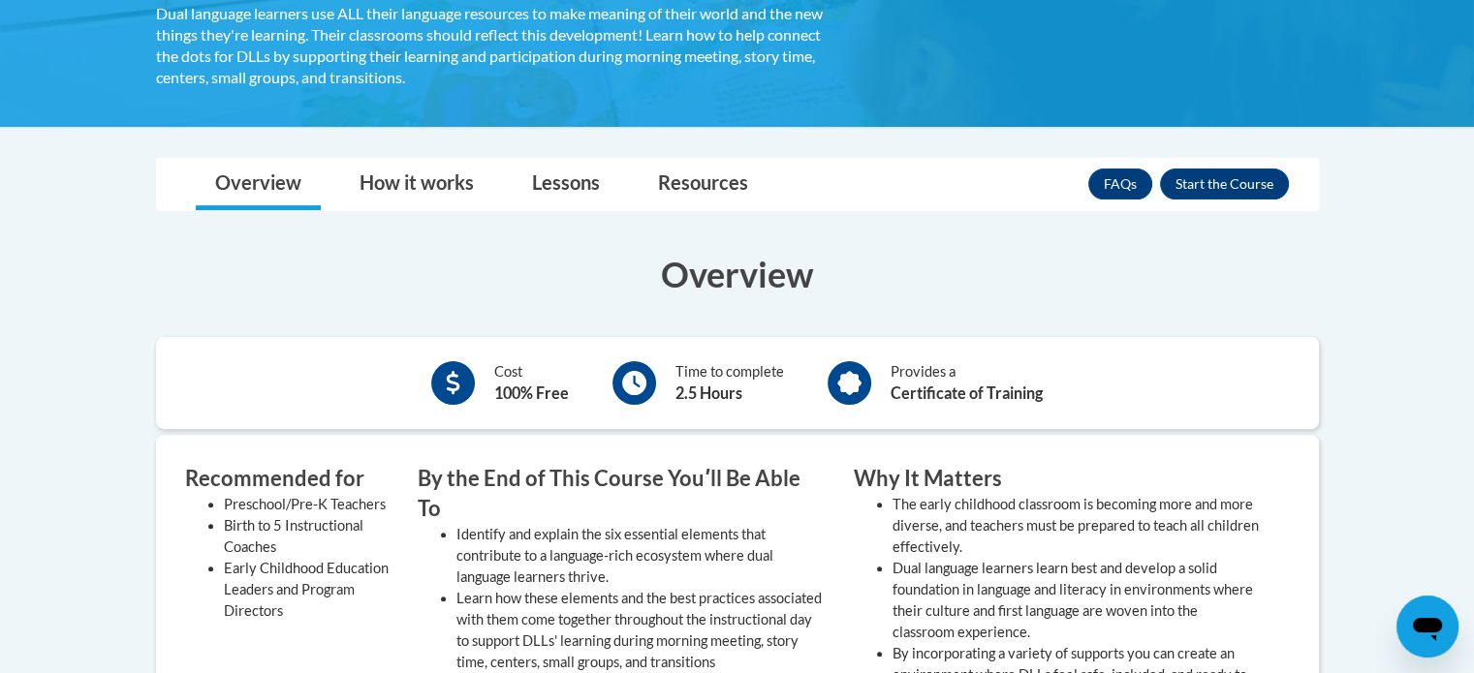
scroll to position [484, 0]
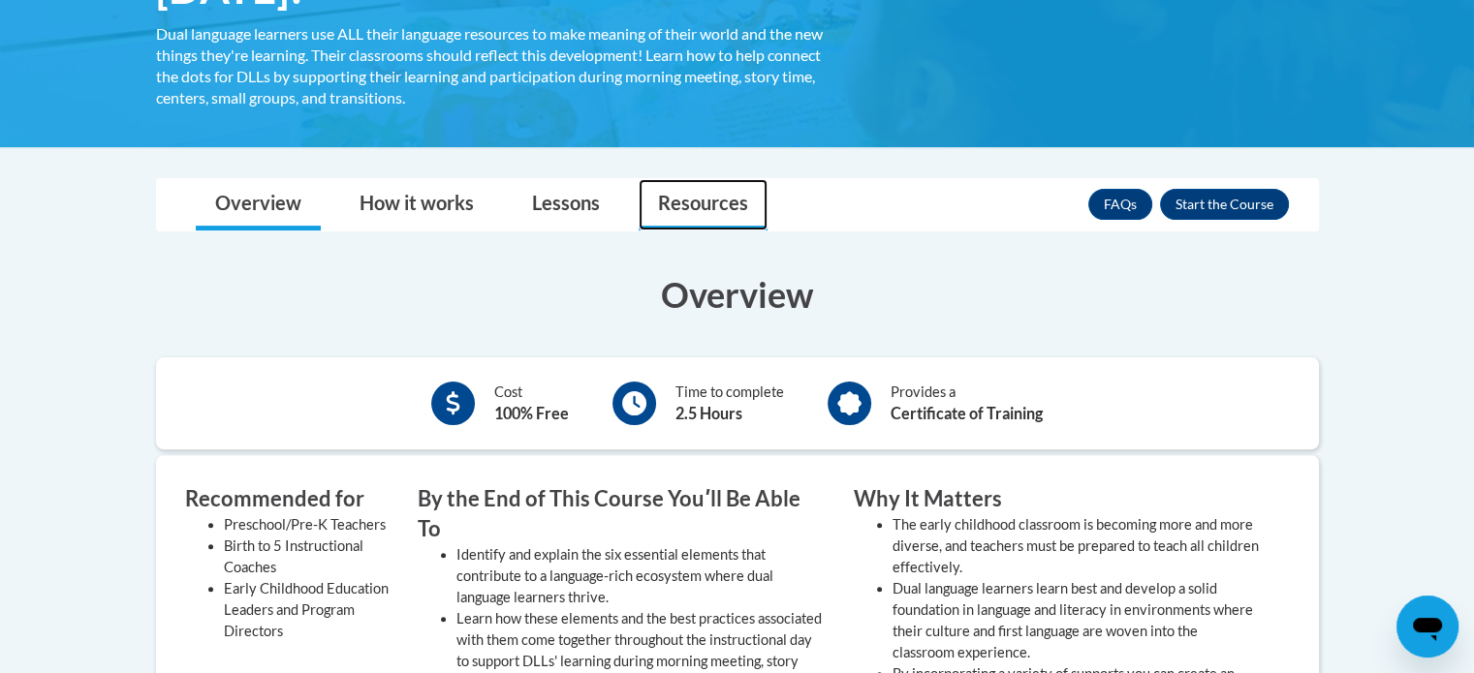
click at [654, 211] on link "Resources" at bounding box center [703, 204] width 129 height 51
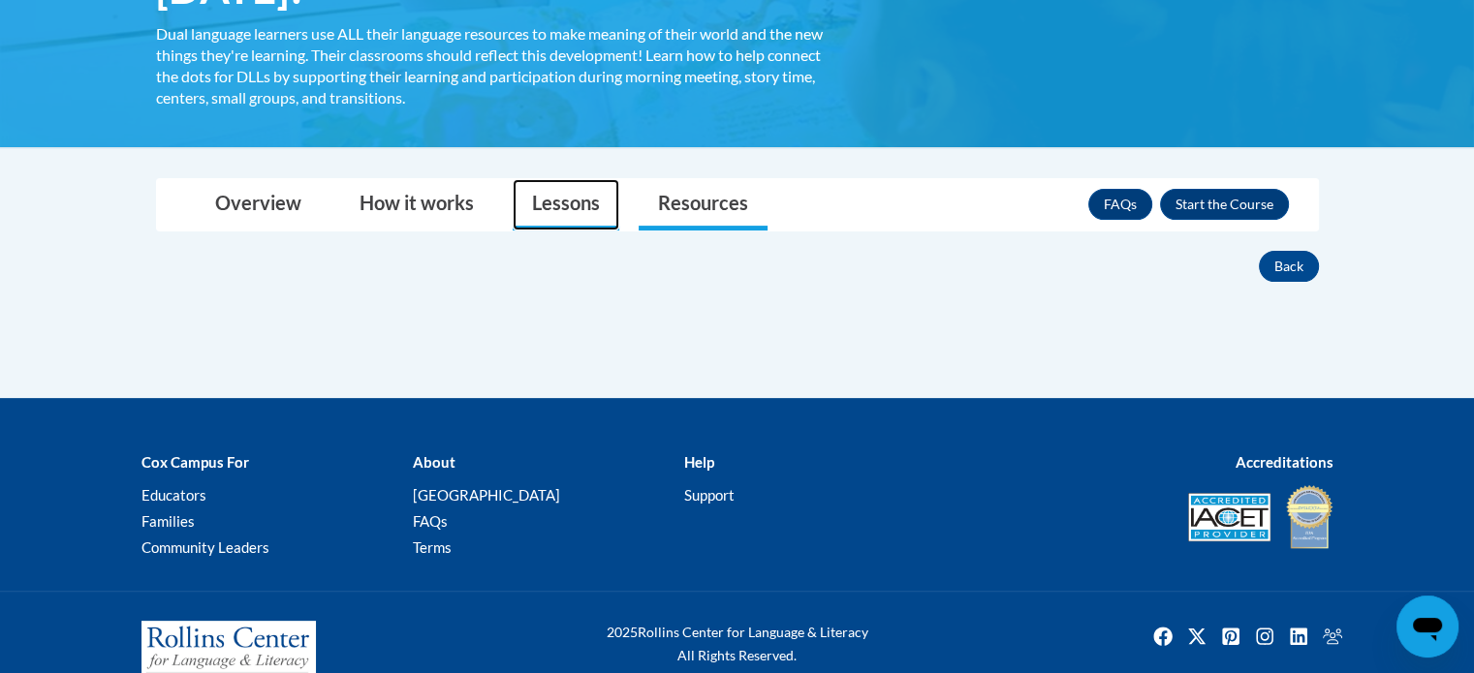
click at [567, 215] on link "Lessons" at bounding box center [566, 204] width 107 height 51
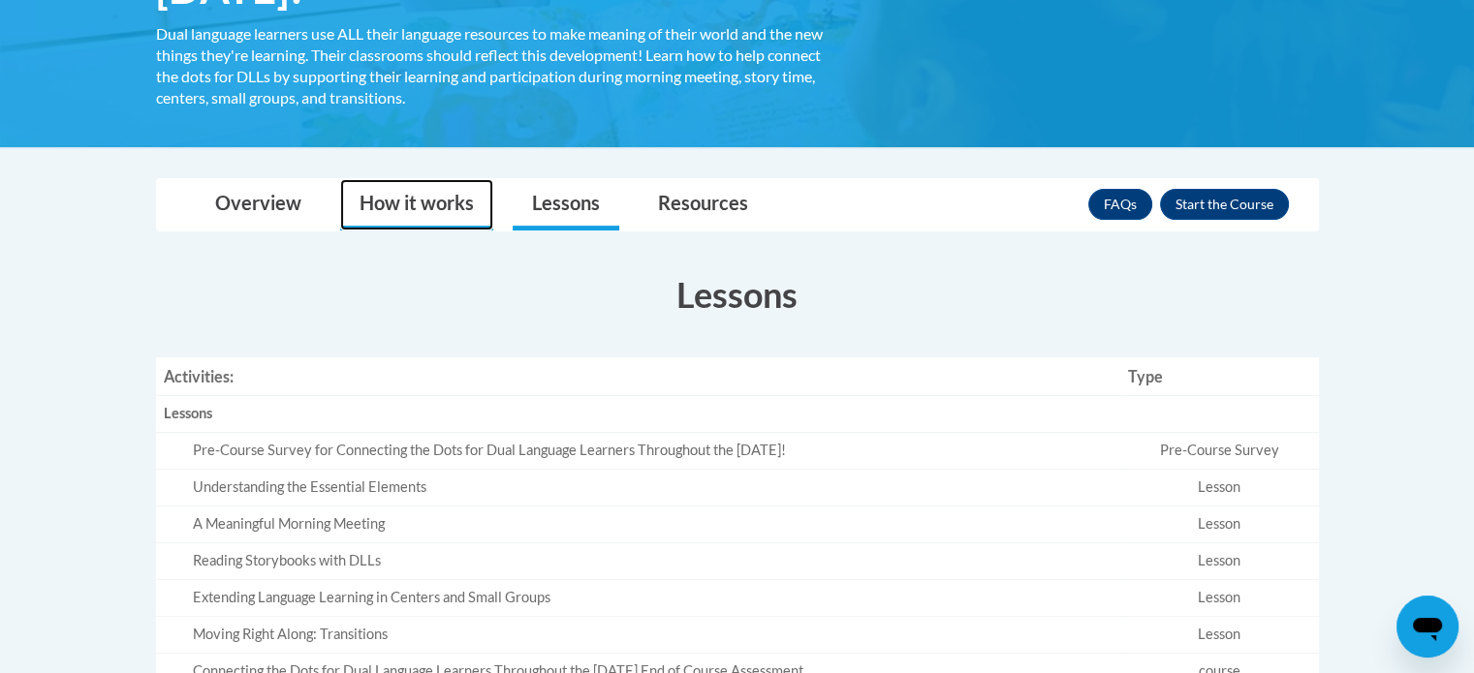
click at [459, 215] on link "How it works" at bounding box center [416, 204] width 153 height 51
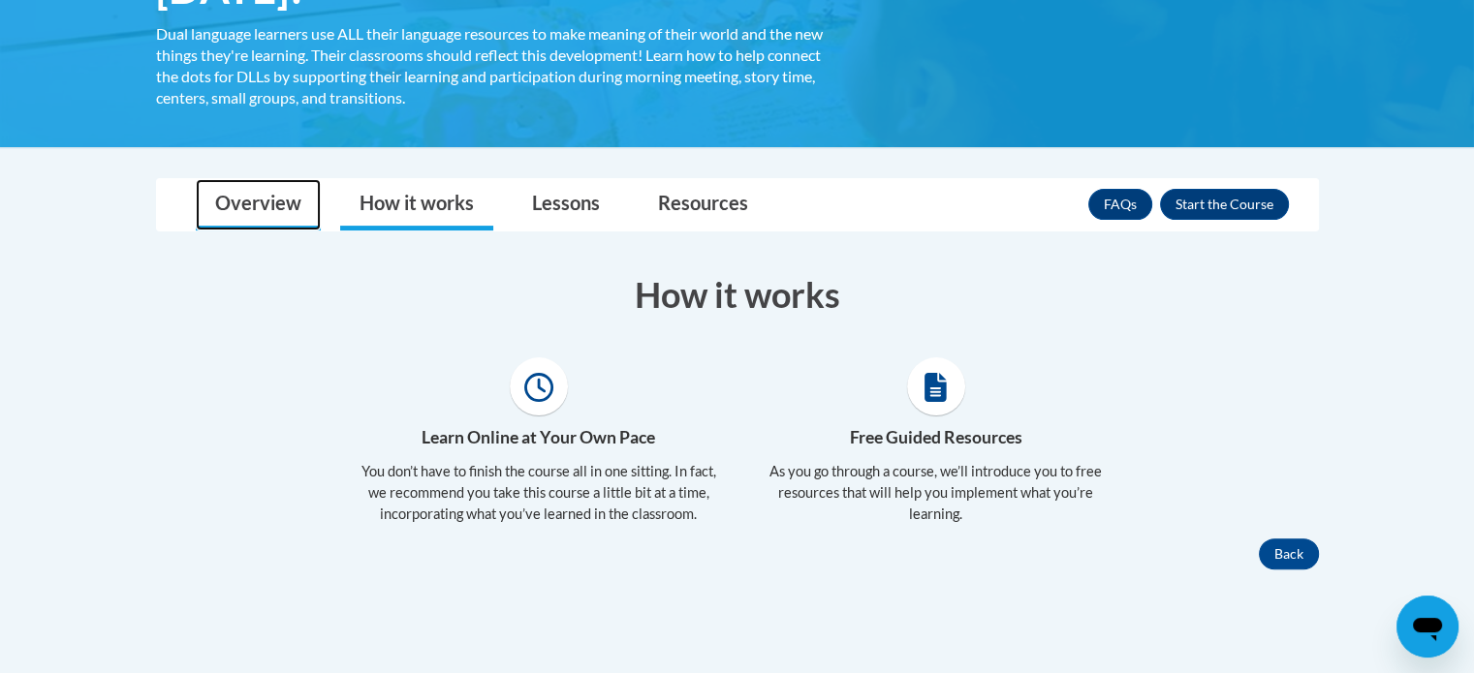
click at [292, 205] on link "Overview" at bounding box center [258, 204] width 125 height 51
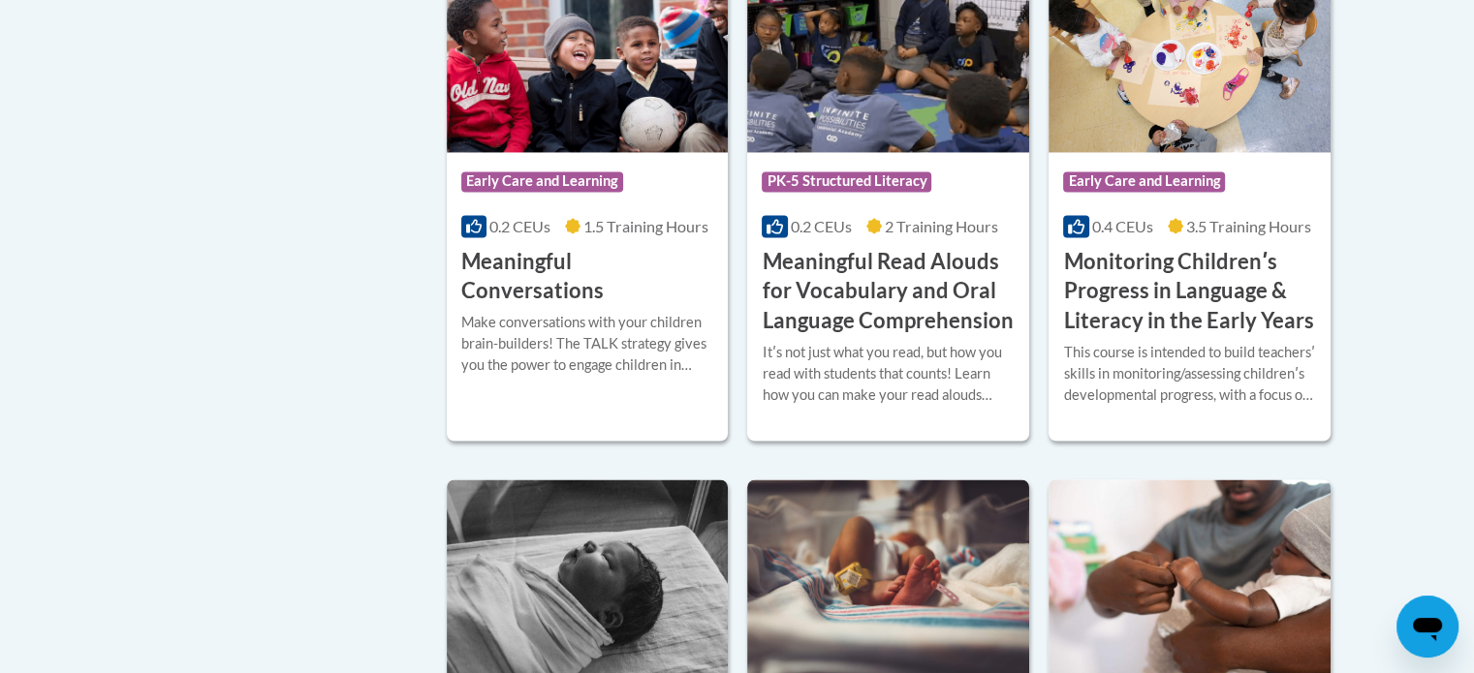
scroll to position [3116, 0]
click at [919, 304] on h3 "Meaningful Read Alouds for Vocabulary and Oral Language Comprehension" at bounding box center [888, 292] width 253 height 89
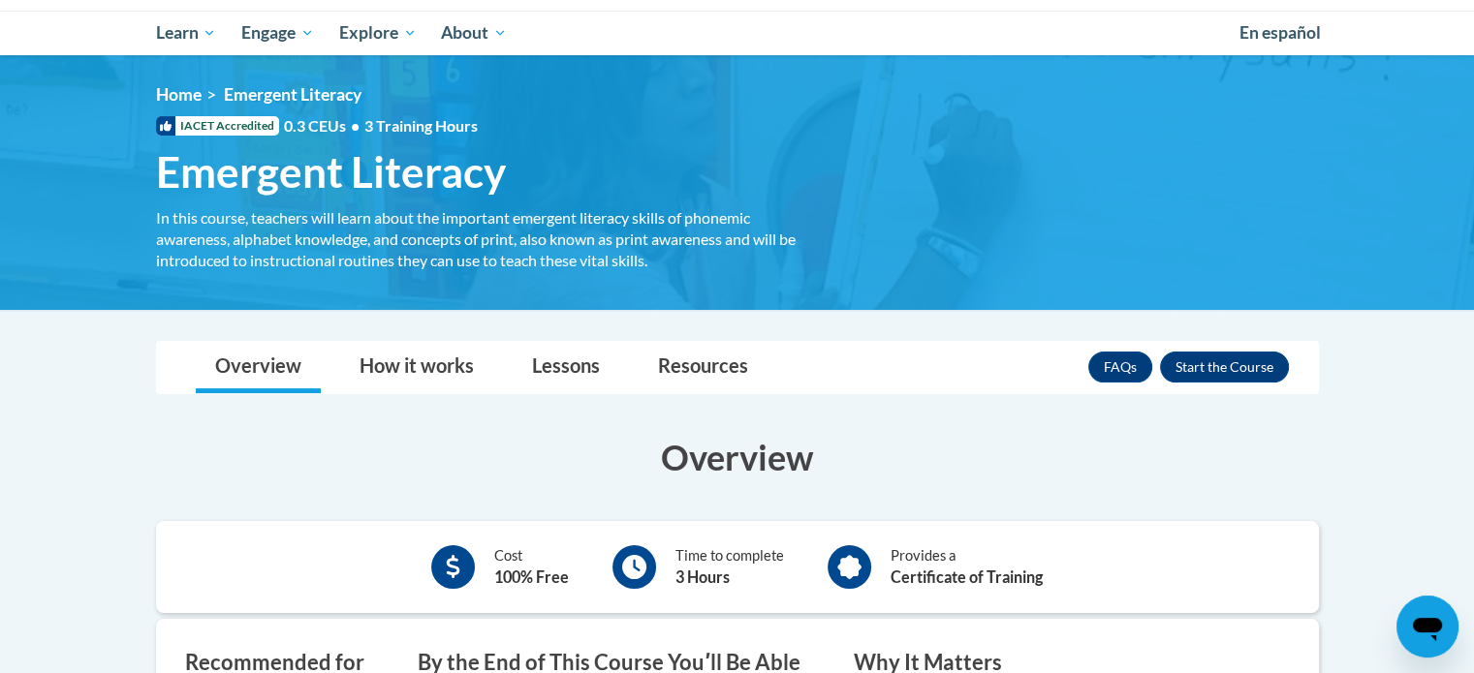
scroll to position [194, 0]
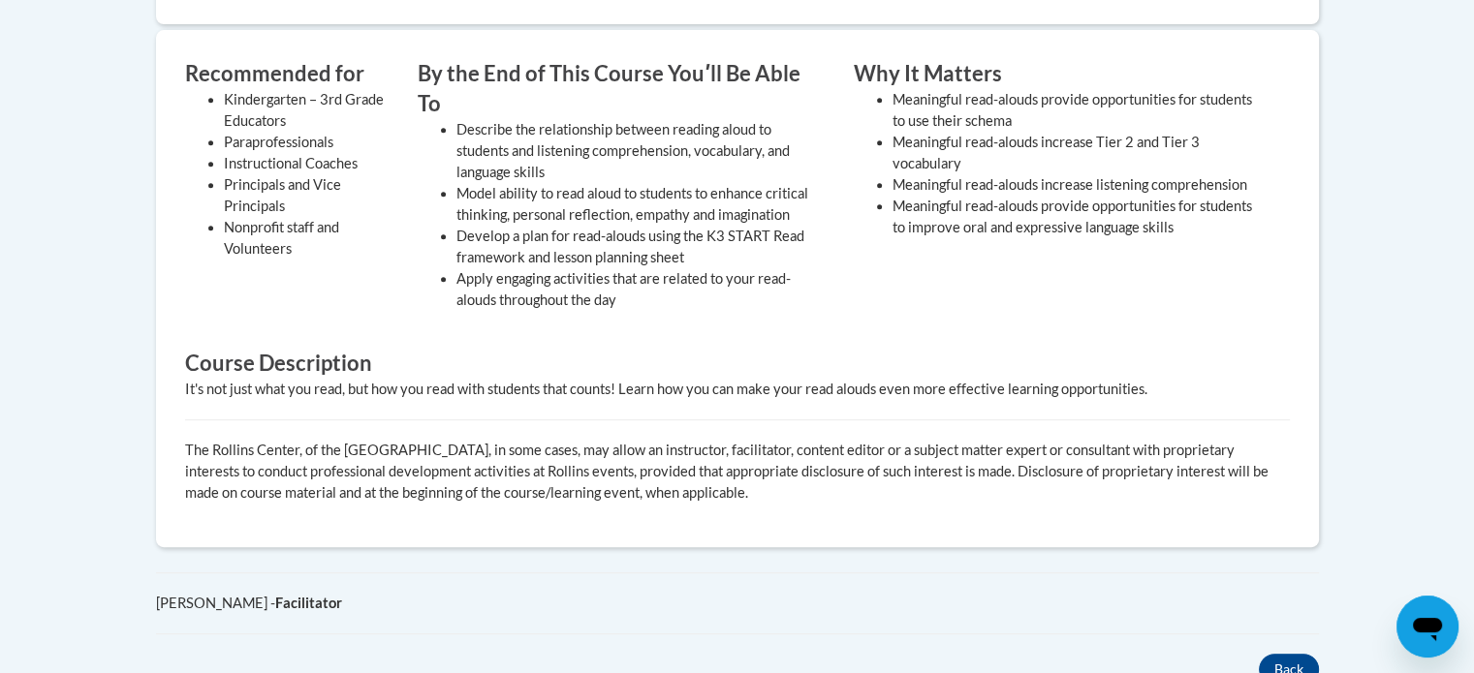
scroll to position [872, 0]
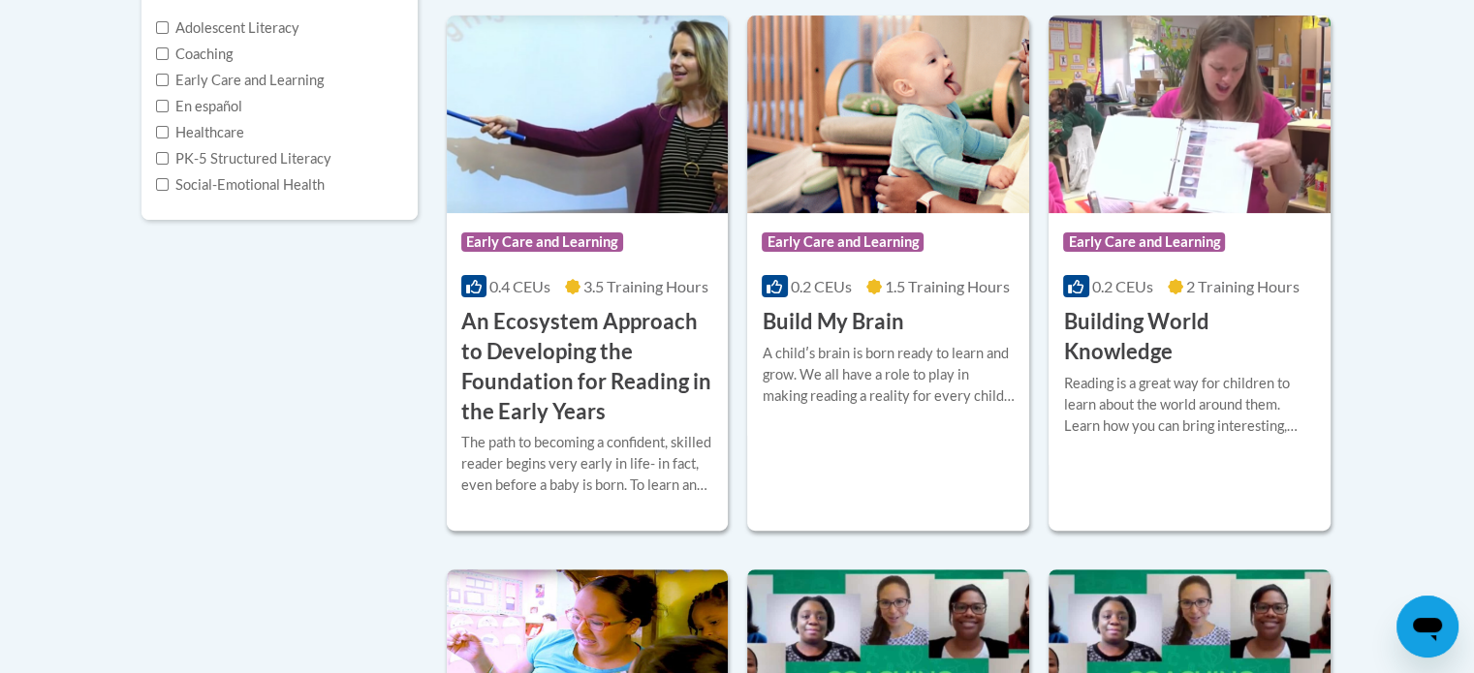
scroll to position [500, 0]
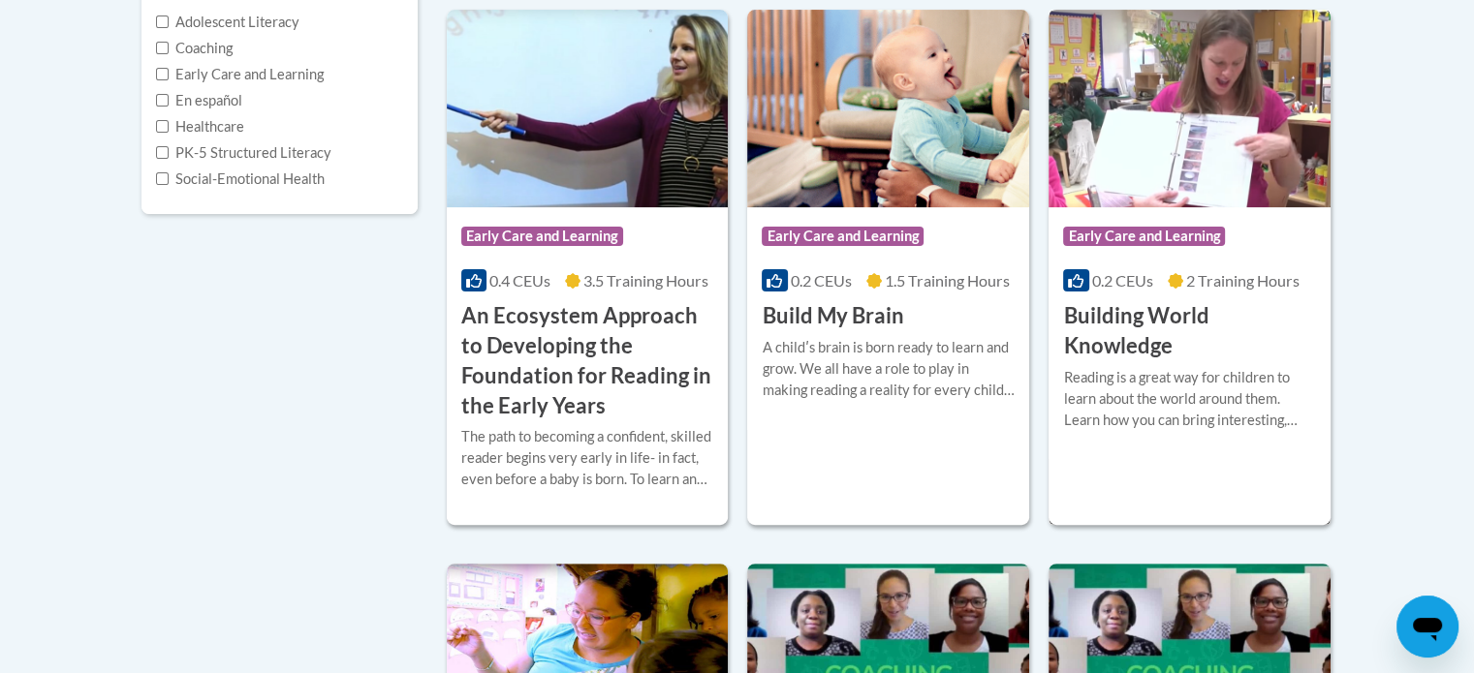
click at [1156, 323] on h3 "Building World Knowledge" at bounding box center [1189, 331] width 253 height 60
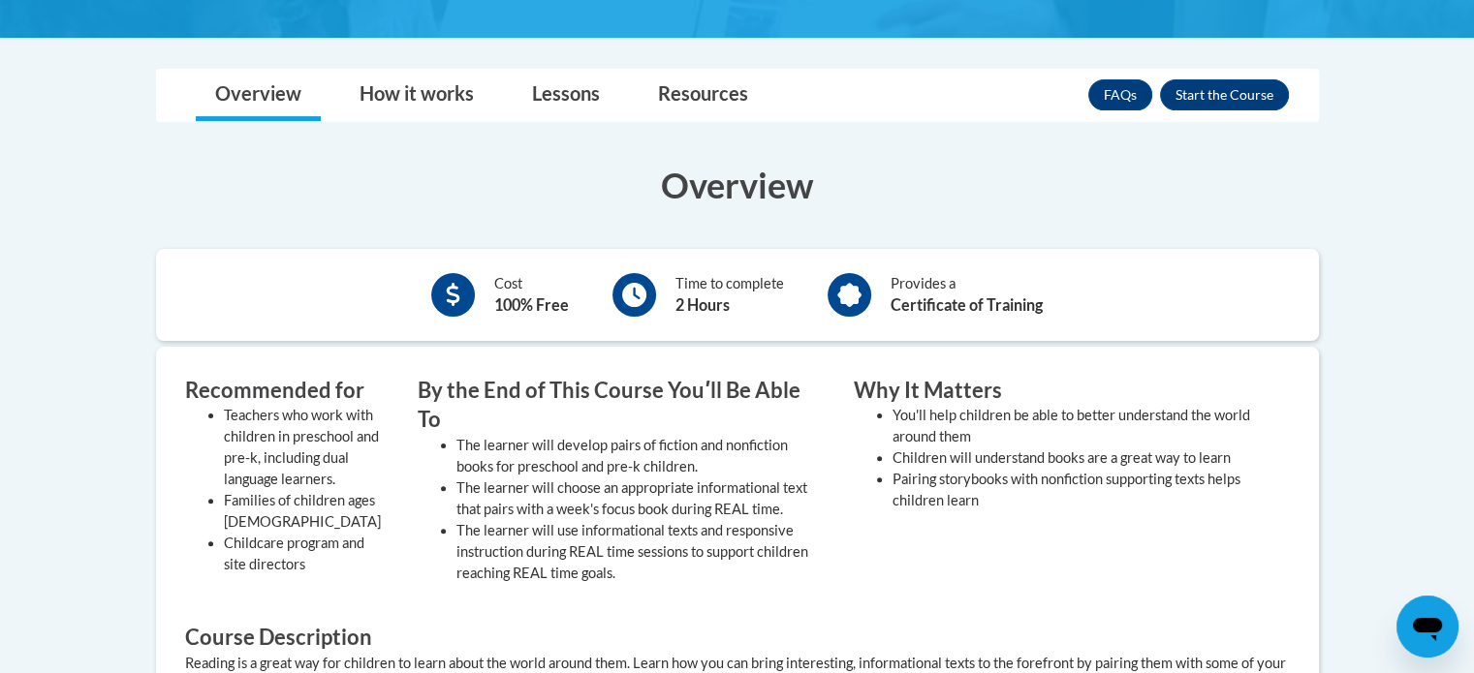
scroll to position [484, 0]
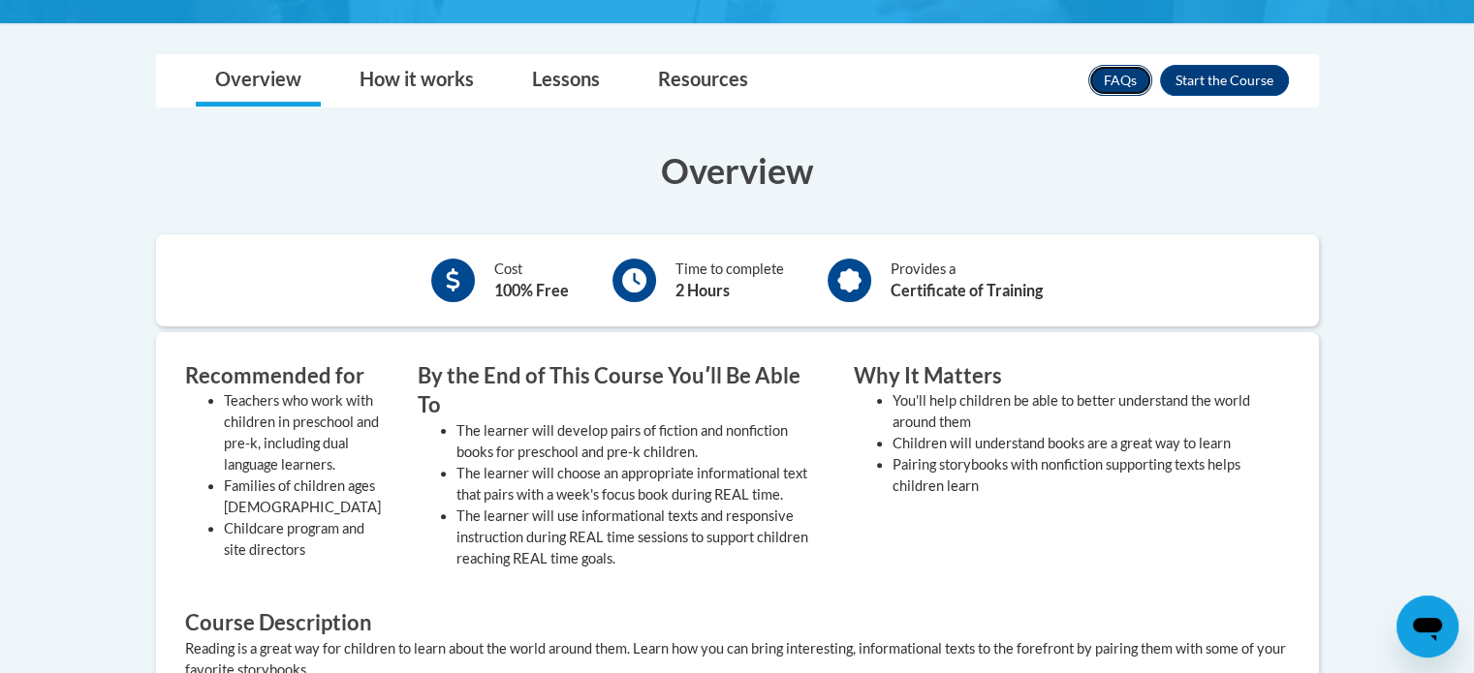
click at [1125, 83] on link "FAQs" at bounding box center [1120, 80] width 64 height 31
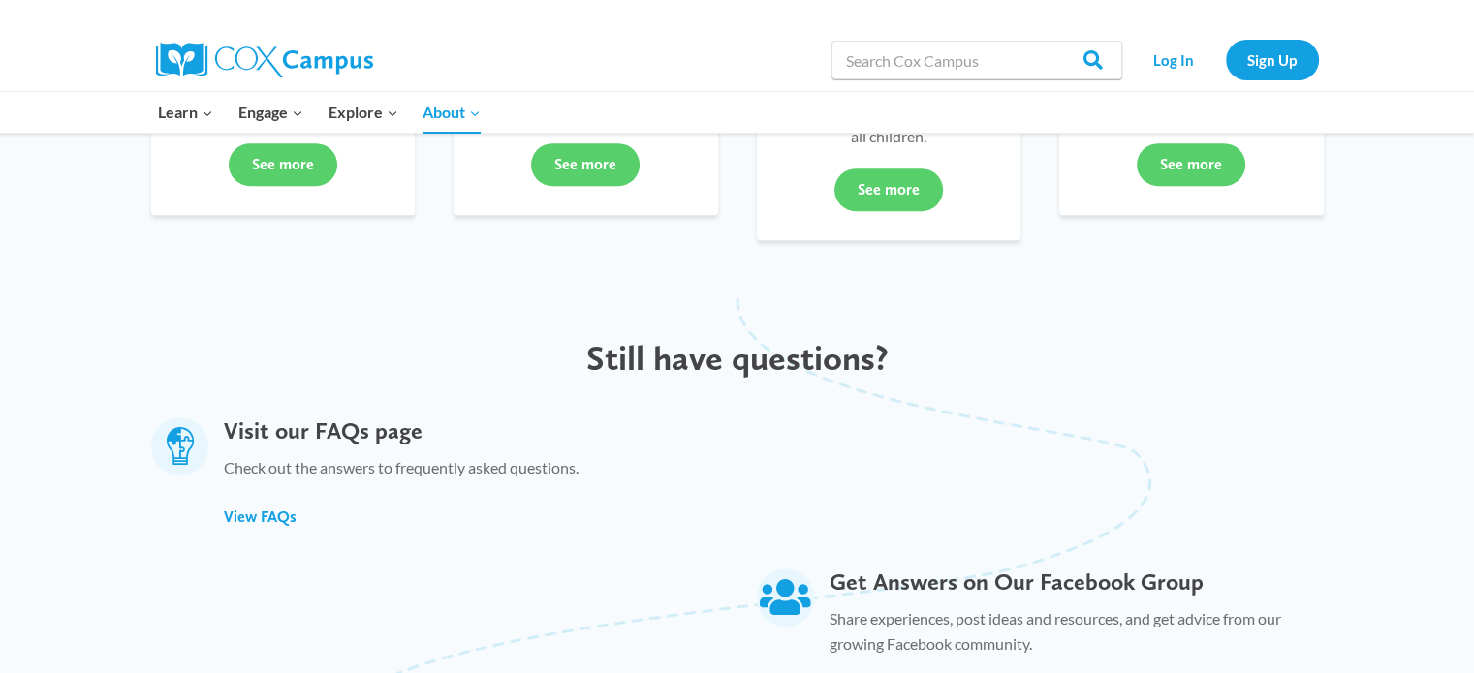
scroll to position [775, 0]
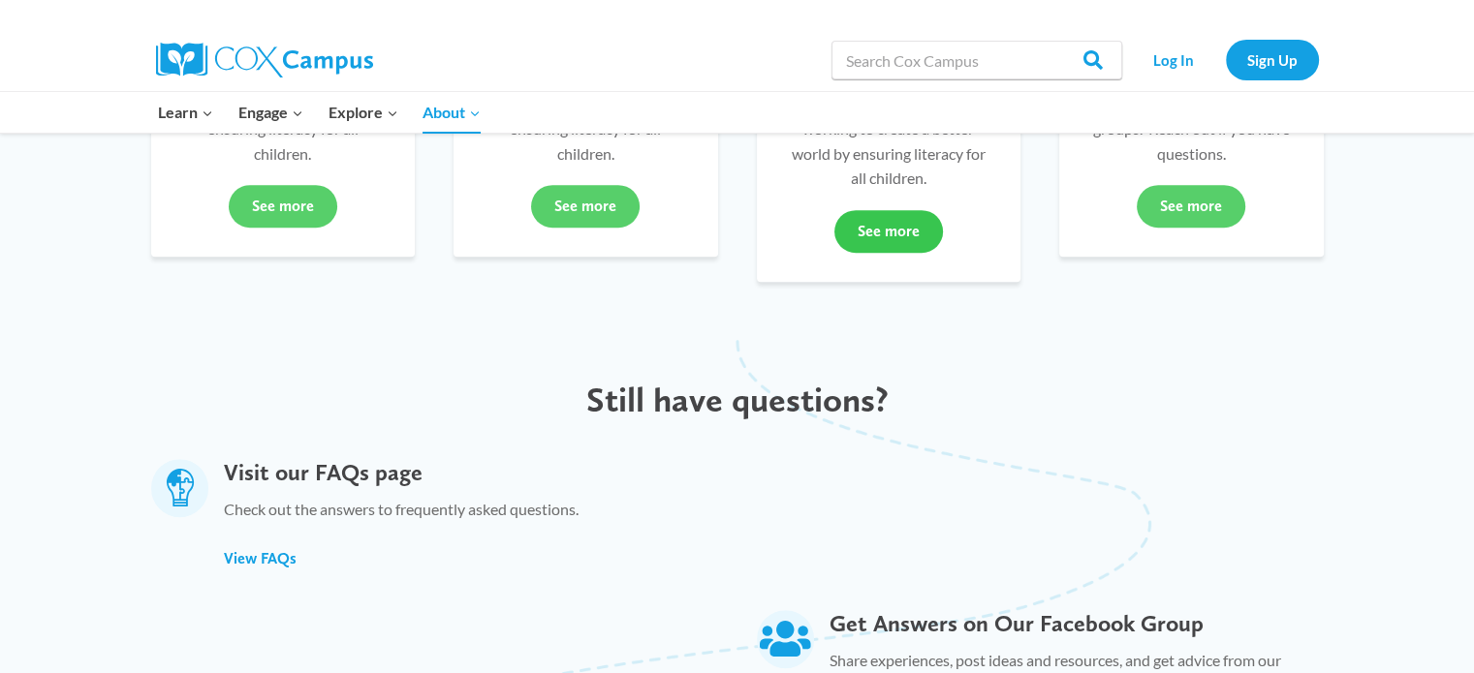
click at [878, 212] on link "See more" at bounding box center [888, 231] width 109 height 43
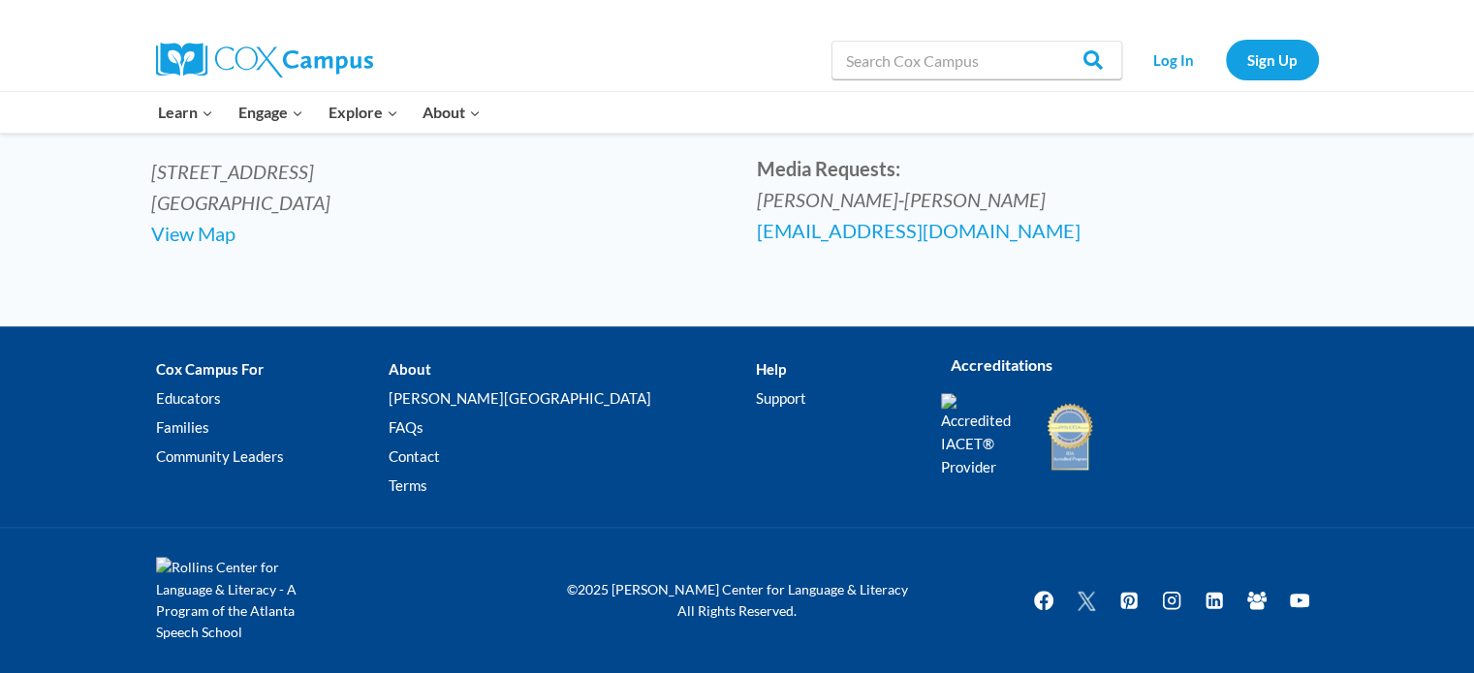
scroll to position [1046, 0]
click at [1039, 606] on icon "Facebook" at bounding box center [1042, 600] width 19 height 19
